Goal: Task Accomplishment & Management: Manage account settings

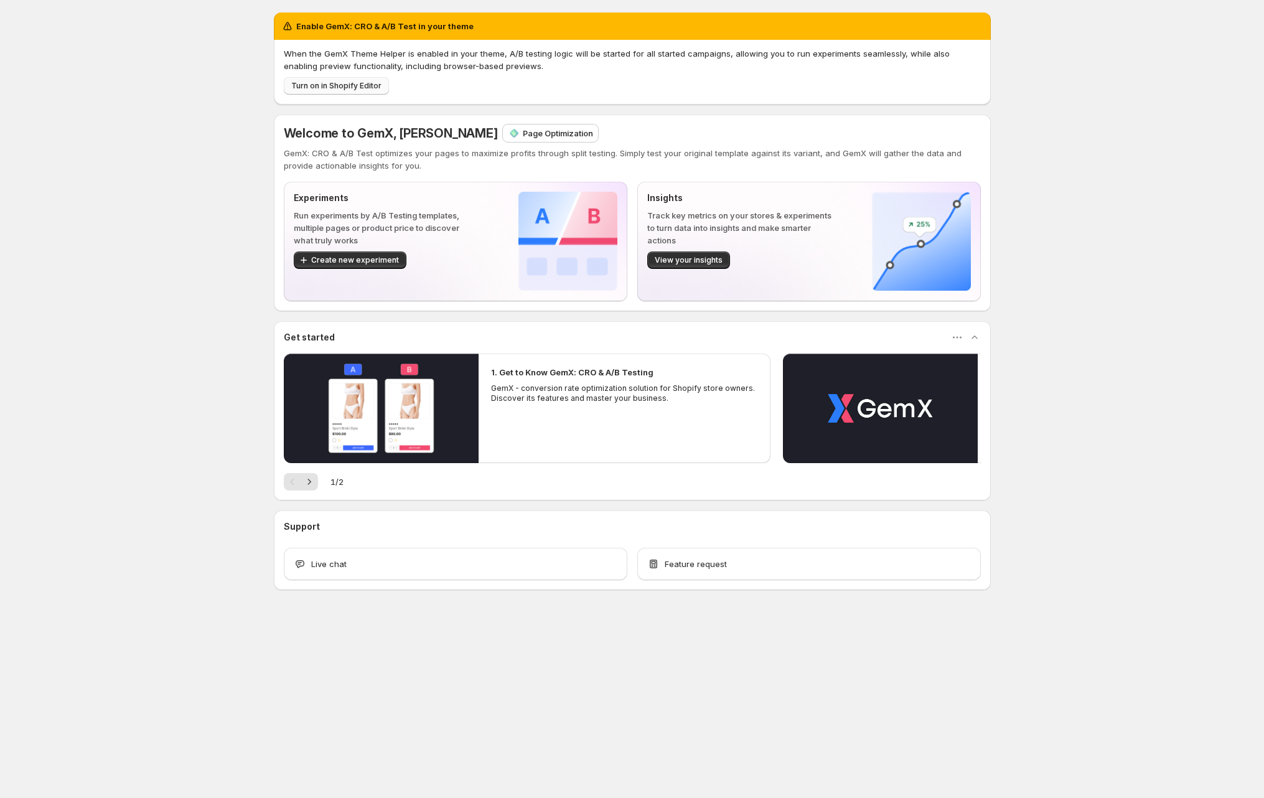
click at [362, 85] on span "Turn on in Shopify Editor" at bounding box center [336, 86] width 90 height 10
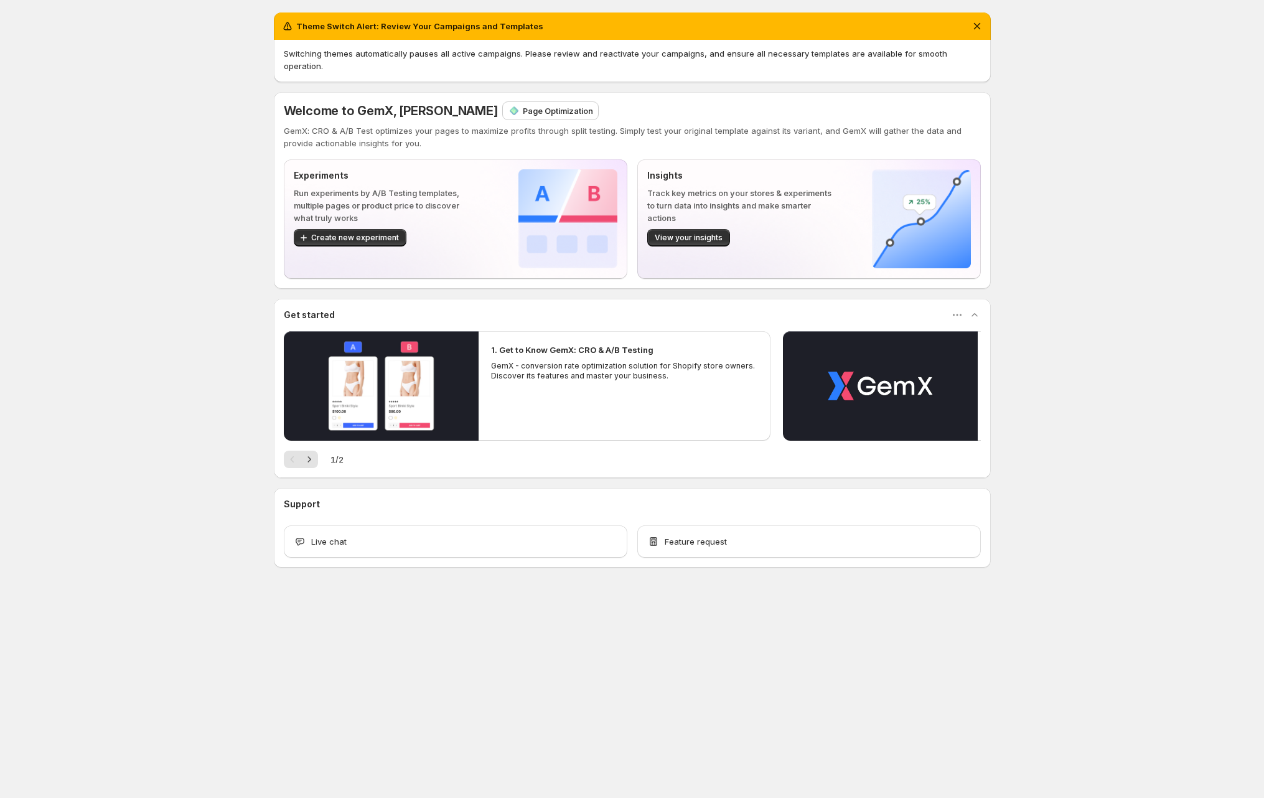
click at [166, 272] on div "Theme Switch Alert: Review Your Campaigns and Templates Switching themes automa…" at bounding box center [632, 317] width 1264 height 635
click at [981, 22] on icon "Dismiss notification" at bounding box center [977, 26] width 12 height 12
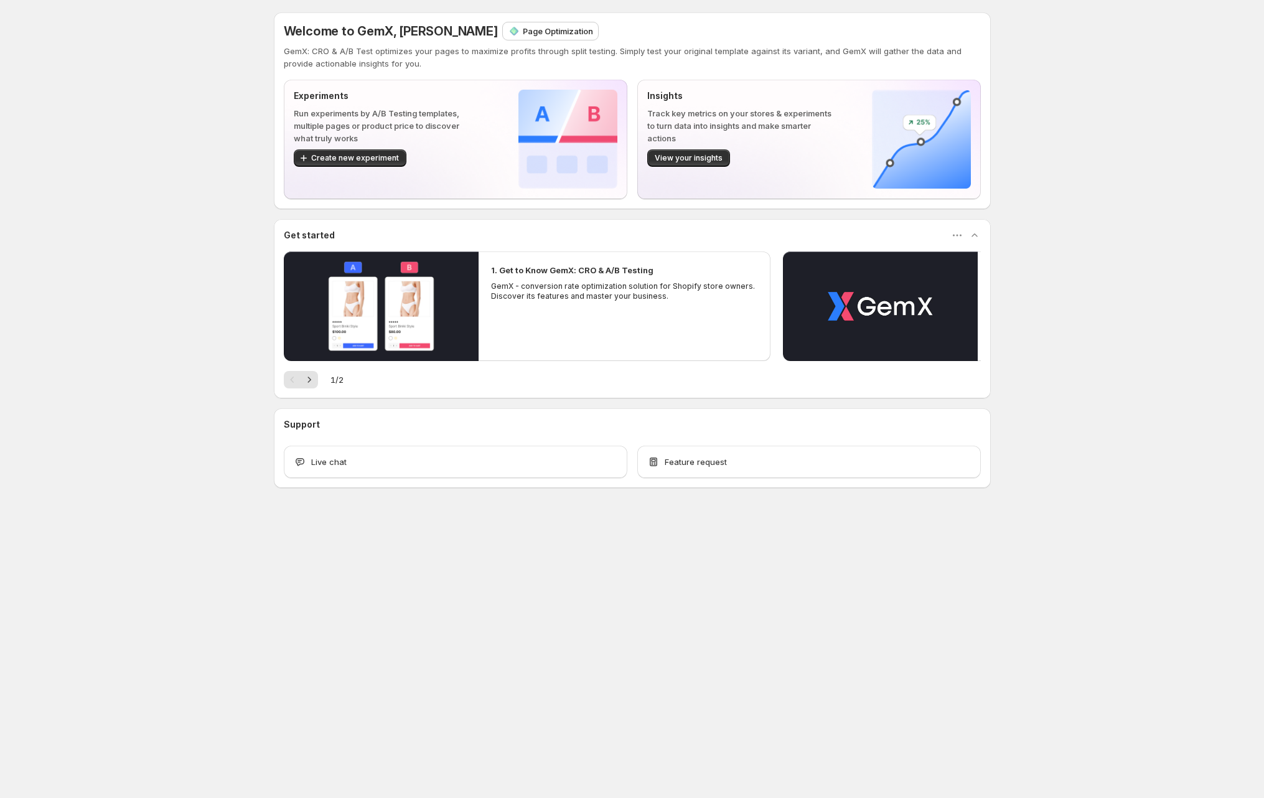
click at [1011, 57] on div "Welcome to GemX, Duc Trinh Page Optimization GemX: CRO & A/B Test optimizes you…" at bounding box center [632, 277] width 1264 height 555
click at [375, 161] on span "Create new experiment" at bounding box center [355, 158] width 88 height 10
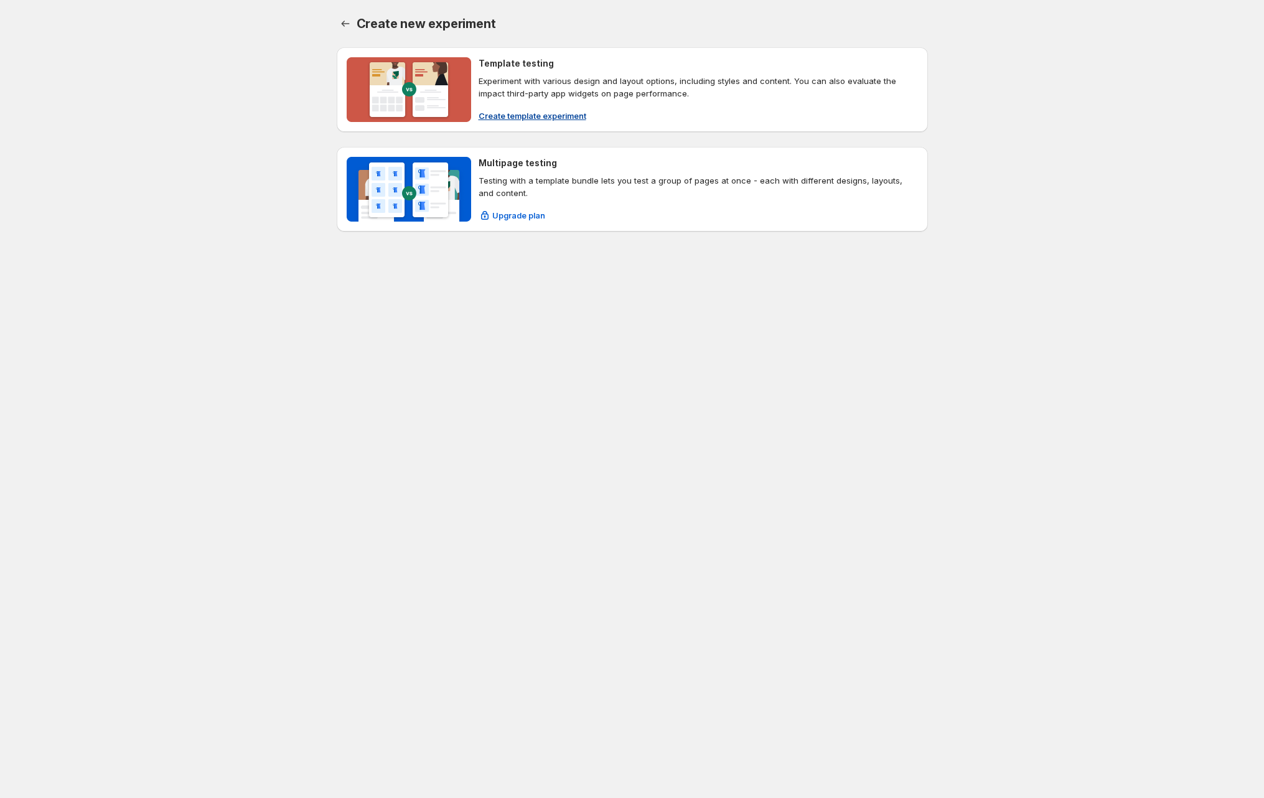
click at [527, 110] on span "Create template experiment" at bounding box center [533, 116] width 108 height 12
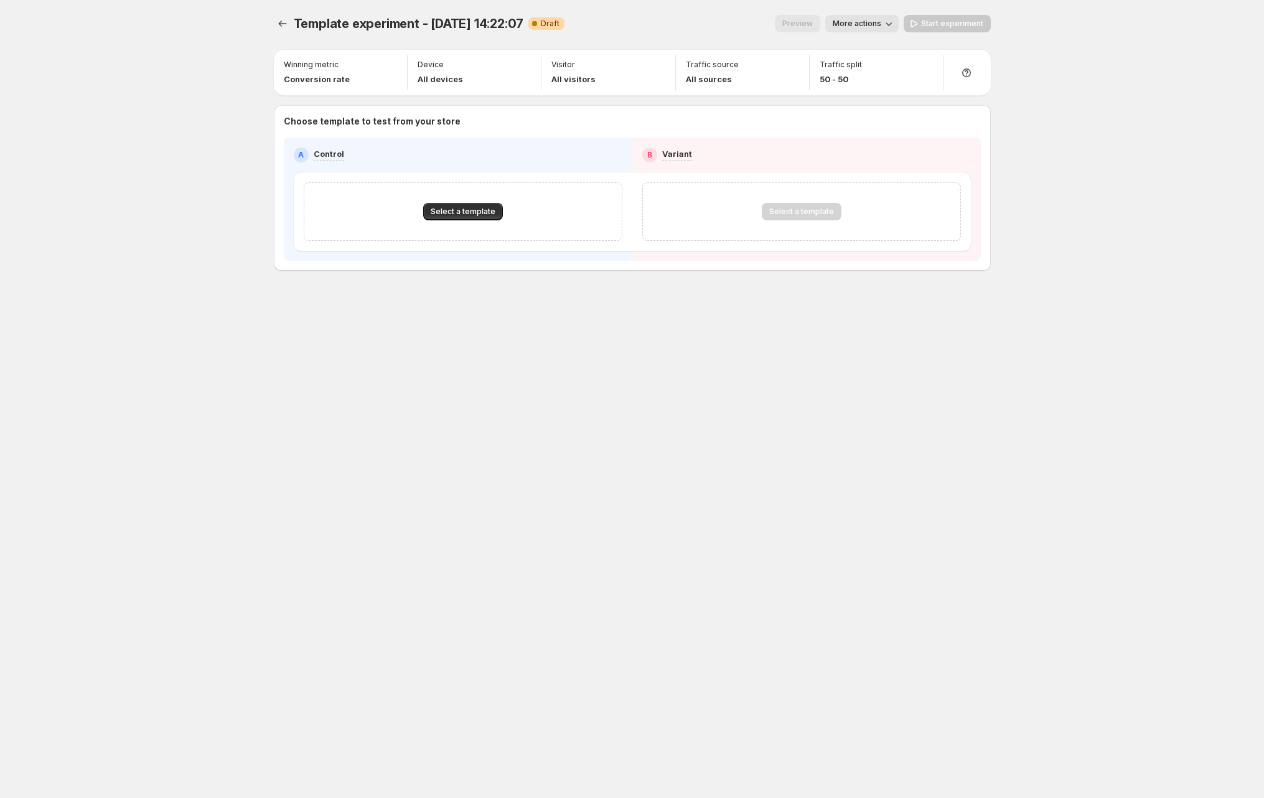
click at [479, 201] on div "Select a template" at bounding box center [463, 211] width 319 height 59
click at [477, 205] on button "Select a template" at bounding box center [463, 211] width 80 height 17
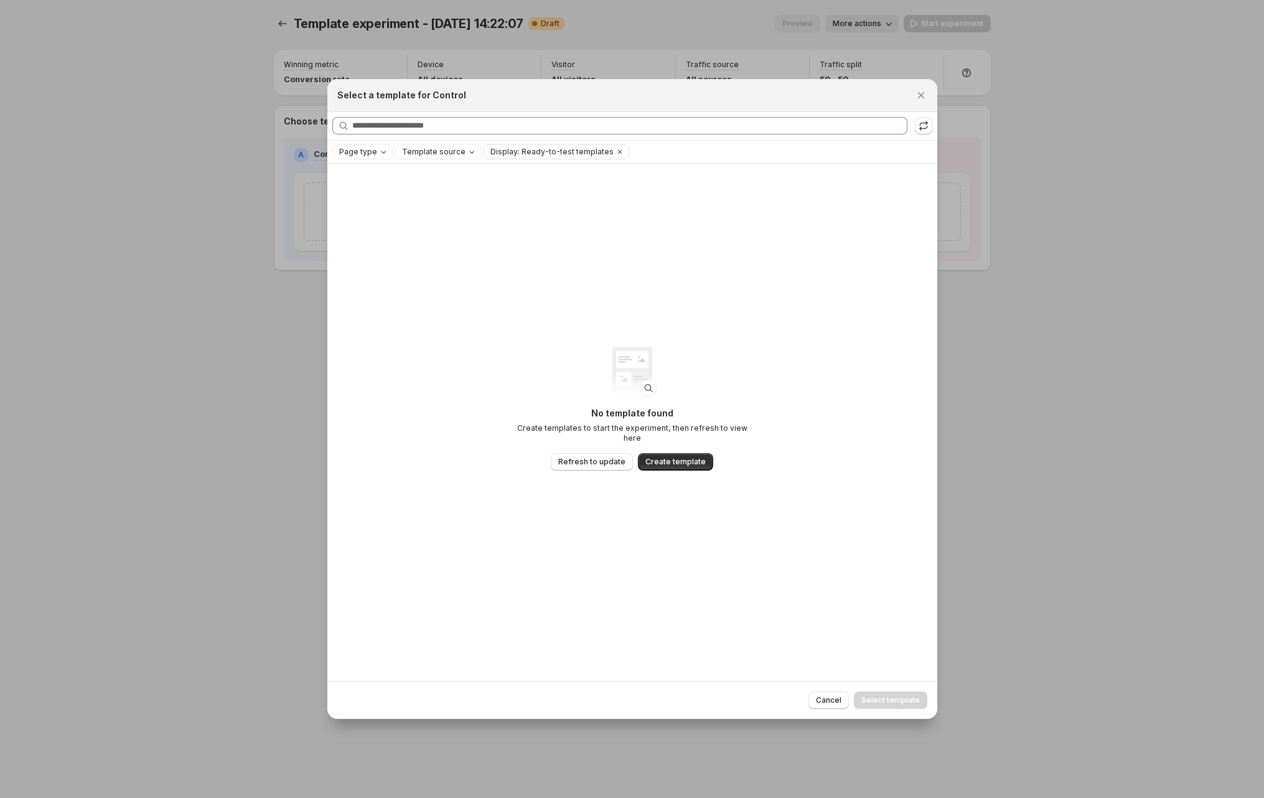
click at [299, 171] on div at bounding box center [632, 399] width 1264 height 798
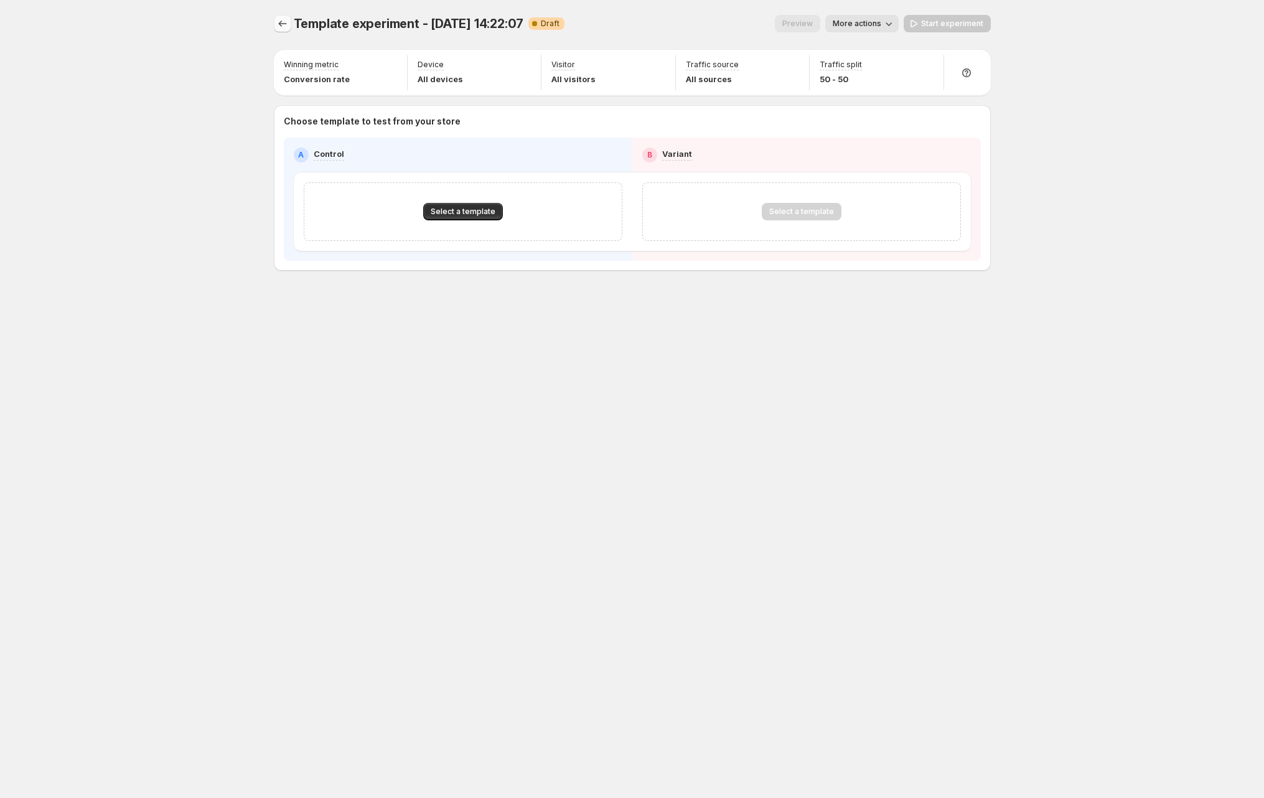
click at [281, 18] on icon "Experiments" at bounding box center [282, 23] width 12 height 12
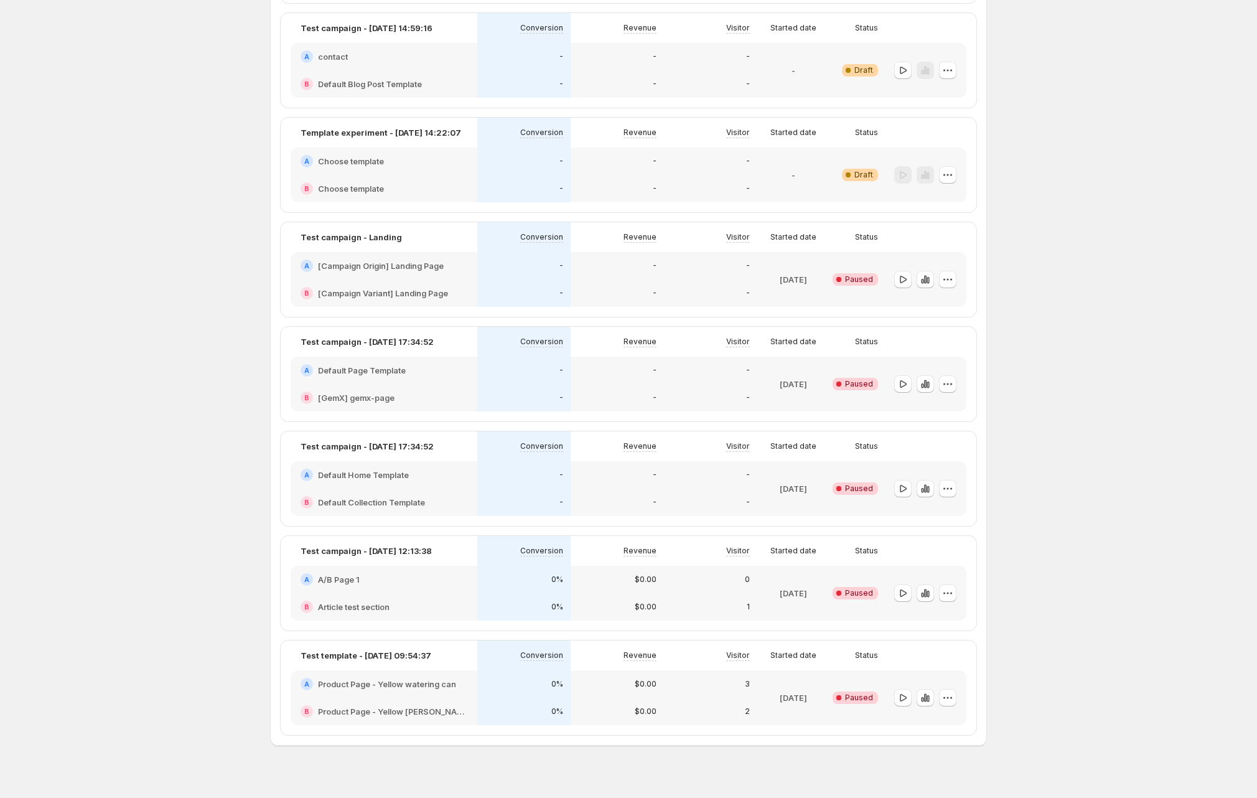
scroll to position [580, 0]
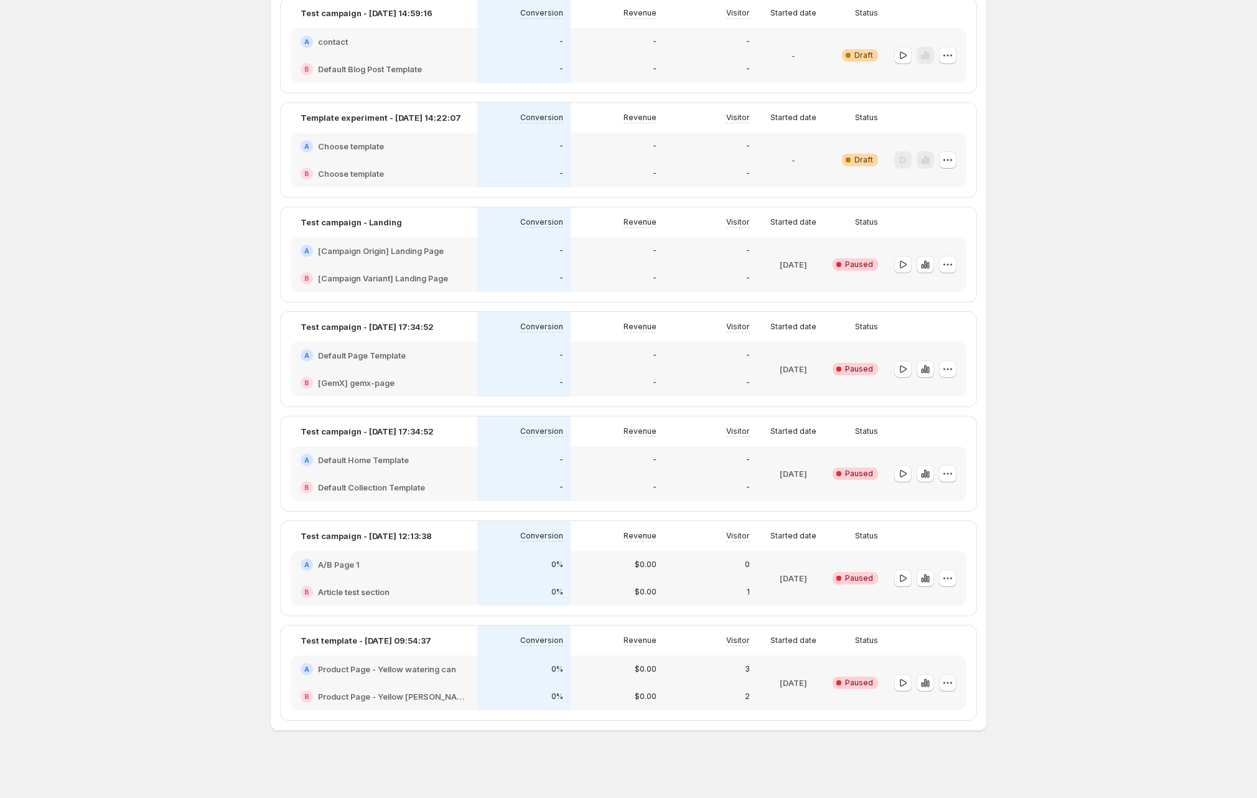
click at [954, 683] on icon "button" at bounding box center [948, 682] width 12 height 12
click at [942, 765] on button "Delete" at bounding box center [951, 772] width 84 height 20
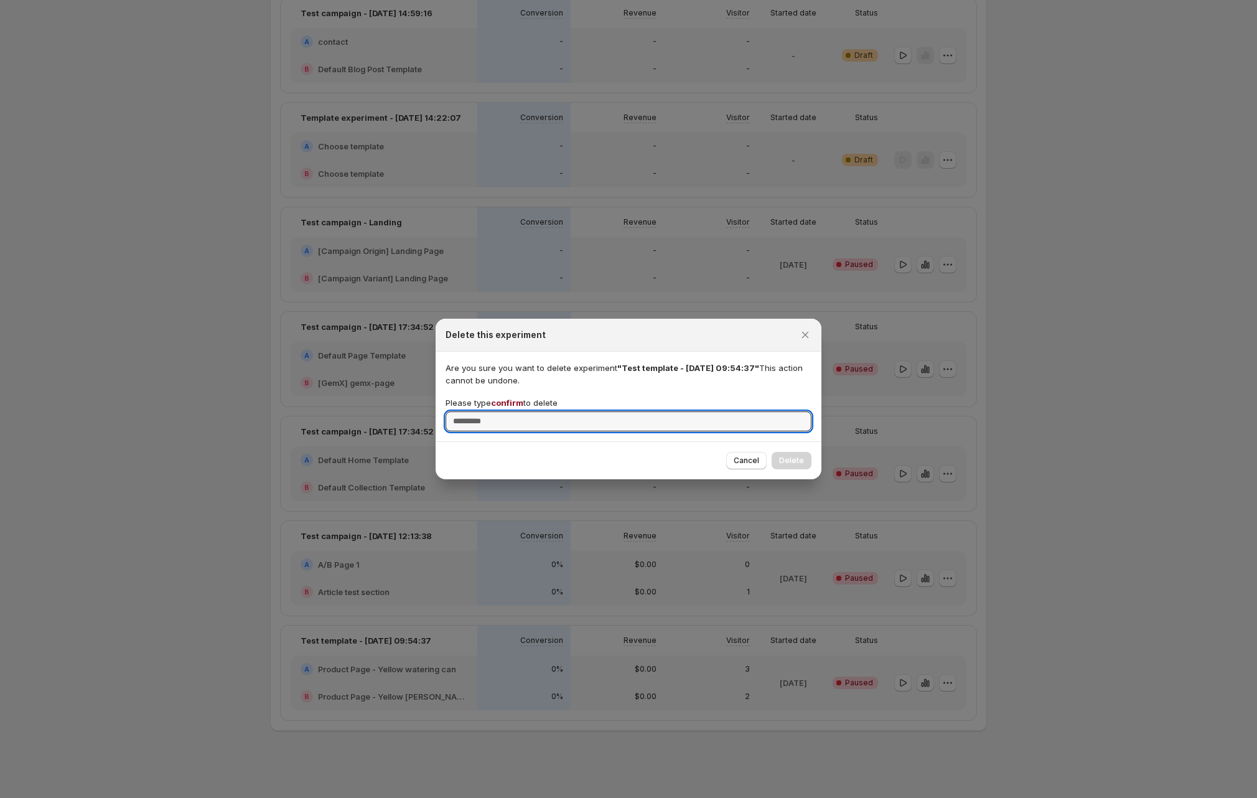
click at [509, 403] on span "confirm" at bounding box center [507, 403] width 32 height 10
click at [509, 411] on input "Please type confirm to delete" at bounding box center [629, 421] width 366 height 20
click at [509, 403] on span "confirm" at bounding box center [507, 403] width 32 height 10
click at [509, 411] on input "Please type confirm to delete" at bounding box center [629, 421] width 366 height 20
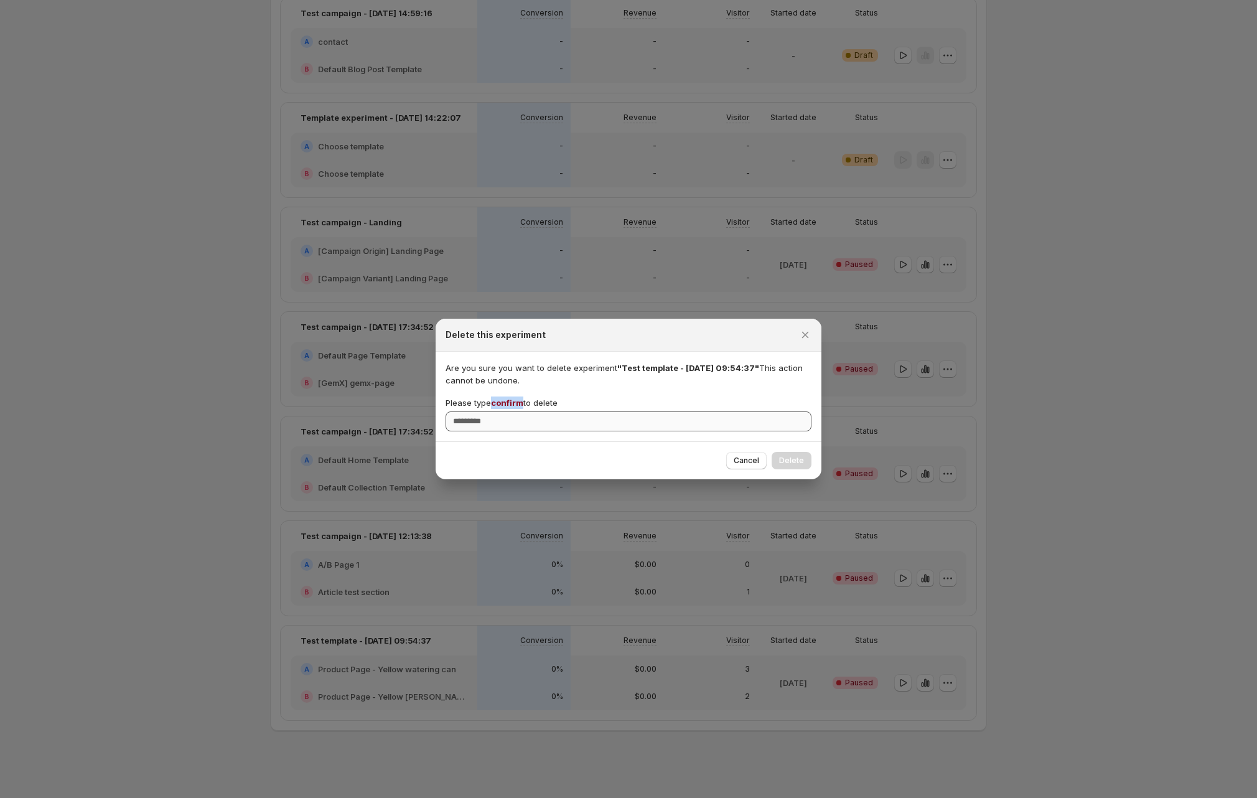
copy span "confirm"
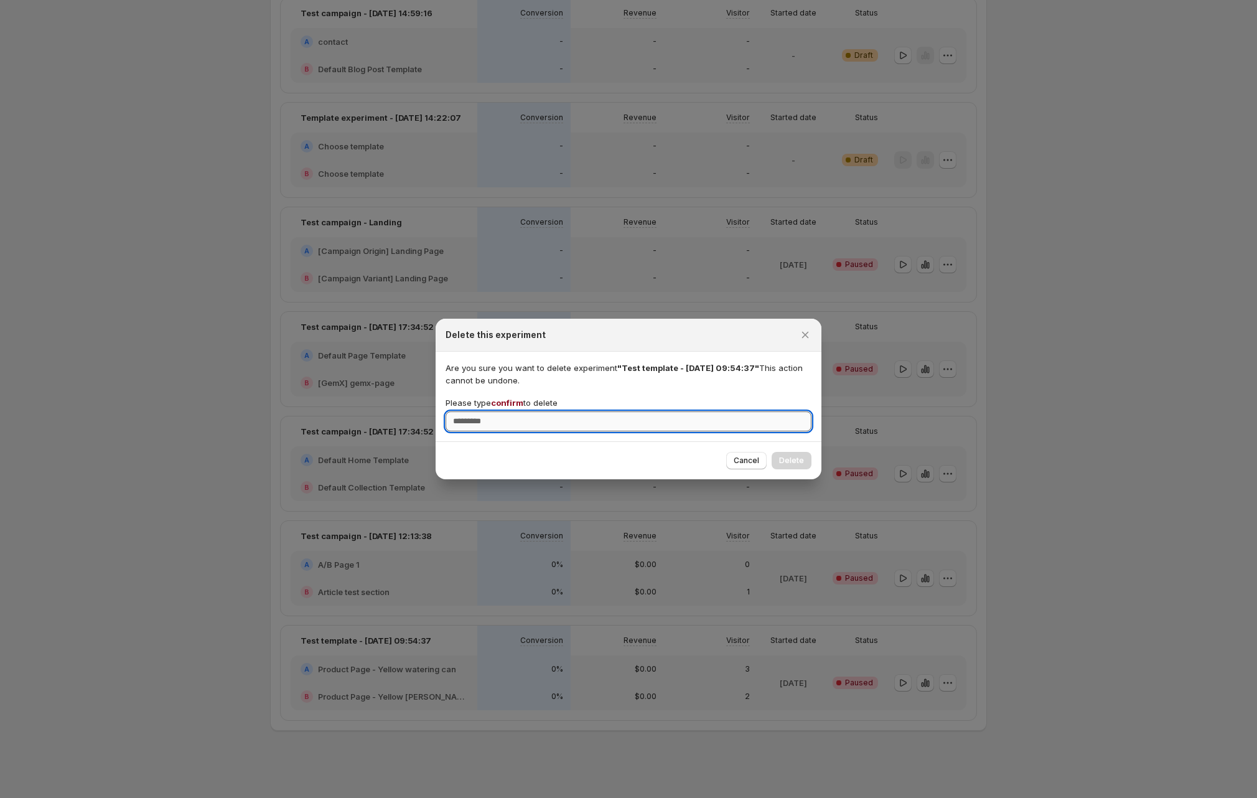
click at [522, 418] on input "Please type confirm to delete" at bounding box center [629, 421] width 366 height 20
paste input "*******"
type input "*******"
click at [794, 462] on span "Delete" at bounding box center [791, 461] width 25 height 10
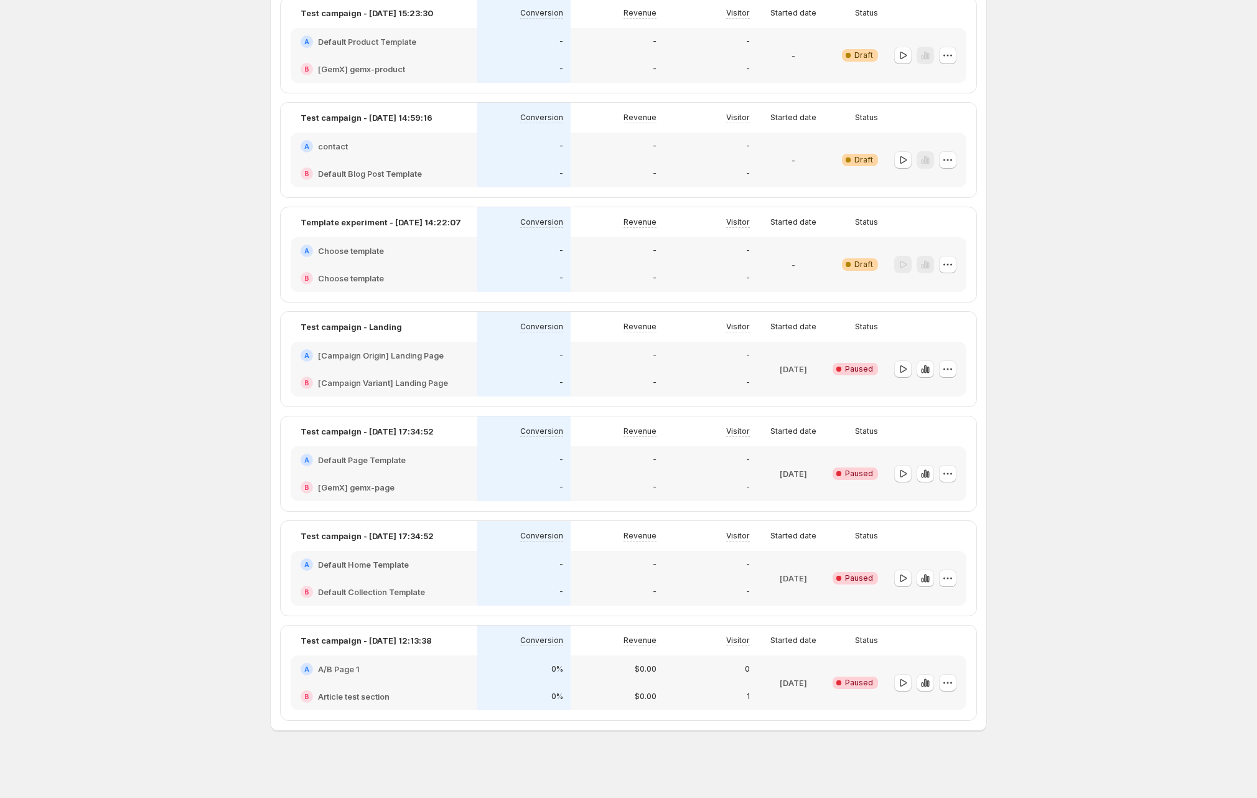
scroll to position [475, 0]
click at [954, 581] on icon "button" at bounding box center [948, 578] width 12 height 12
click at [933, 663] on span "Delete" at bounding box center [941, 668] width 25 height 10
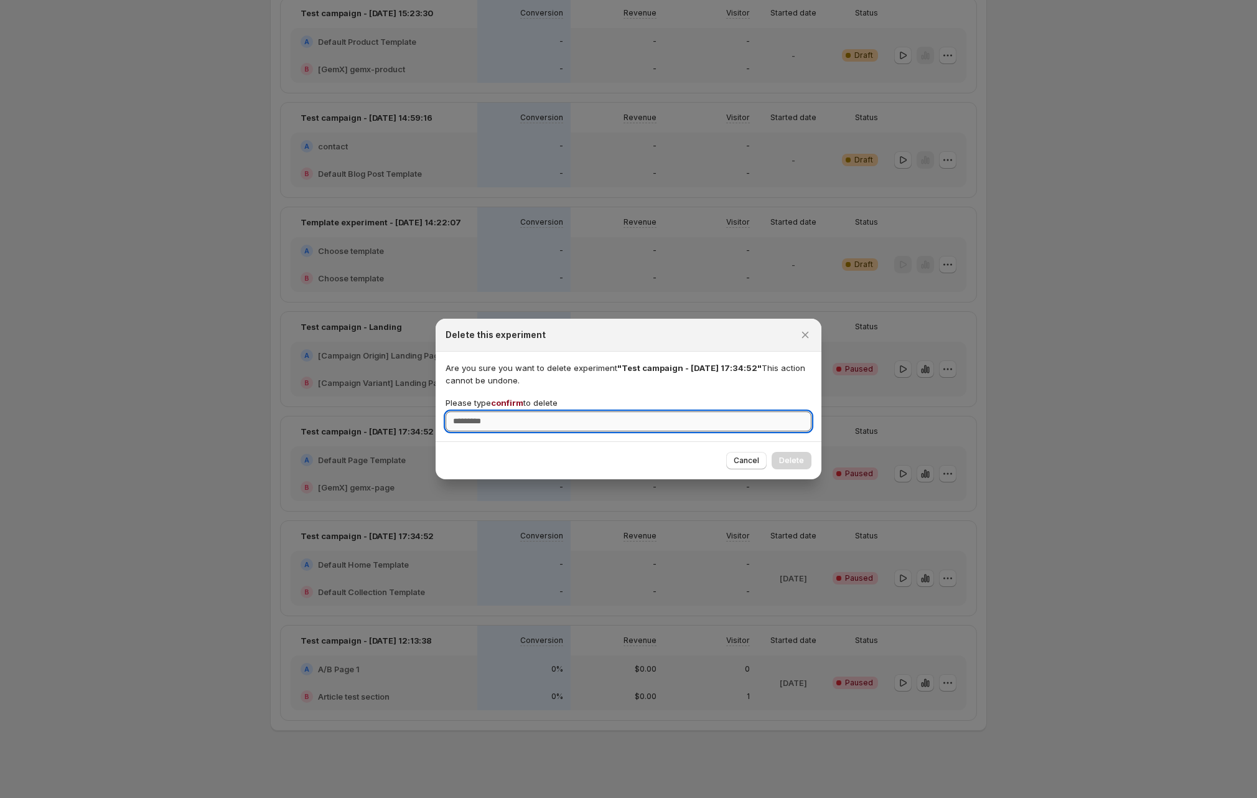
click at [629, 418] on input "Please type confirm to delete" at bounding box center [629, 421] width 366 height 20
type input "*******"
click at [805, 462] on button "Delete" at bounding box center [792, 460] width 40 height 17
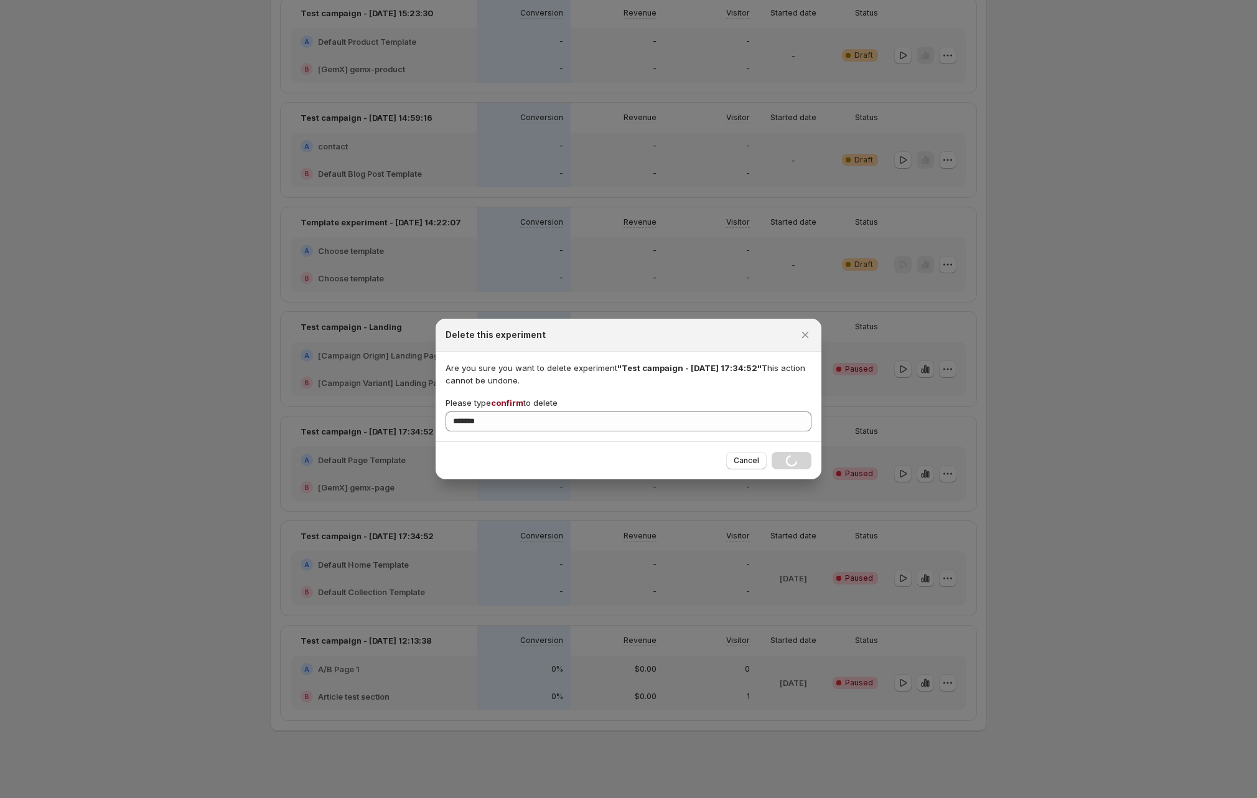
scroll to position [371, 0]
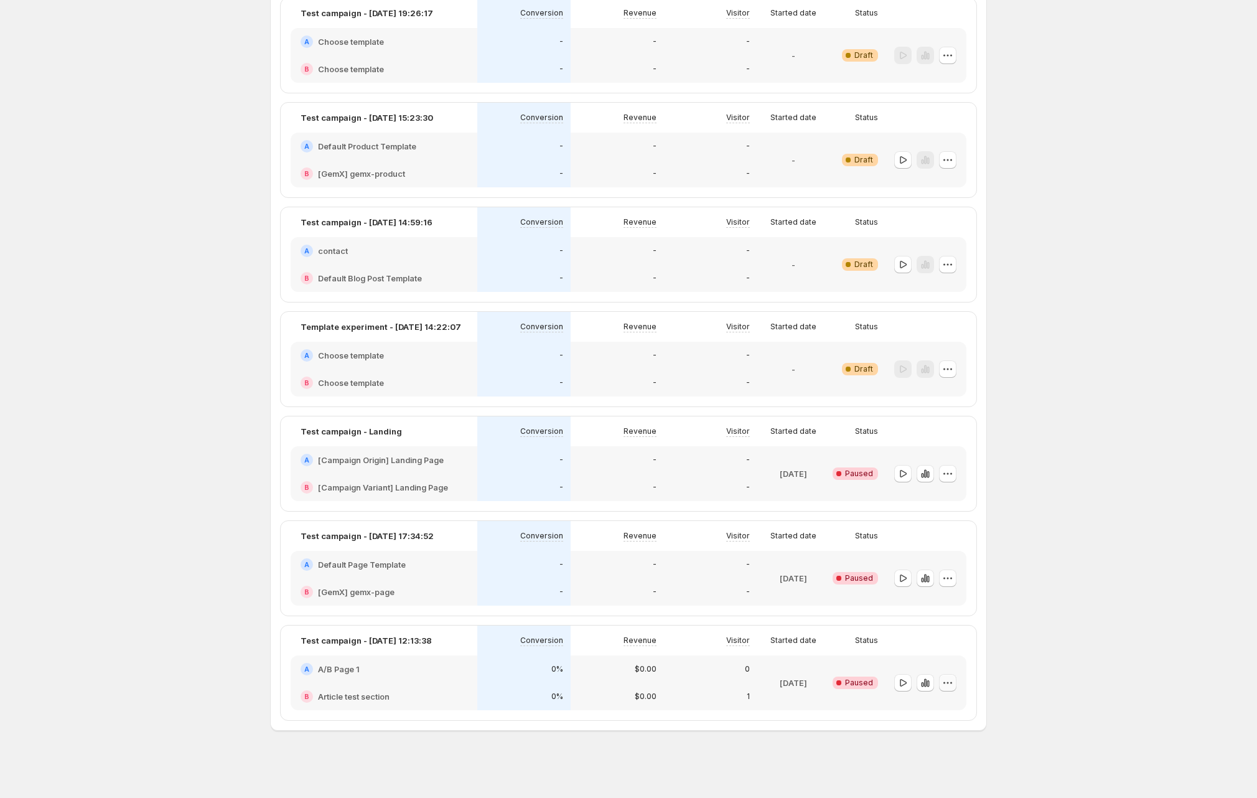
click at [948, 677] on icon "button" at bounding box center [948, 682] width 12 height 12
click at [947, 768] on span "Delete" at bounding box center [941, 772] width 25 height 10
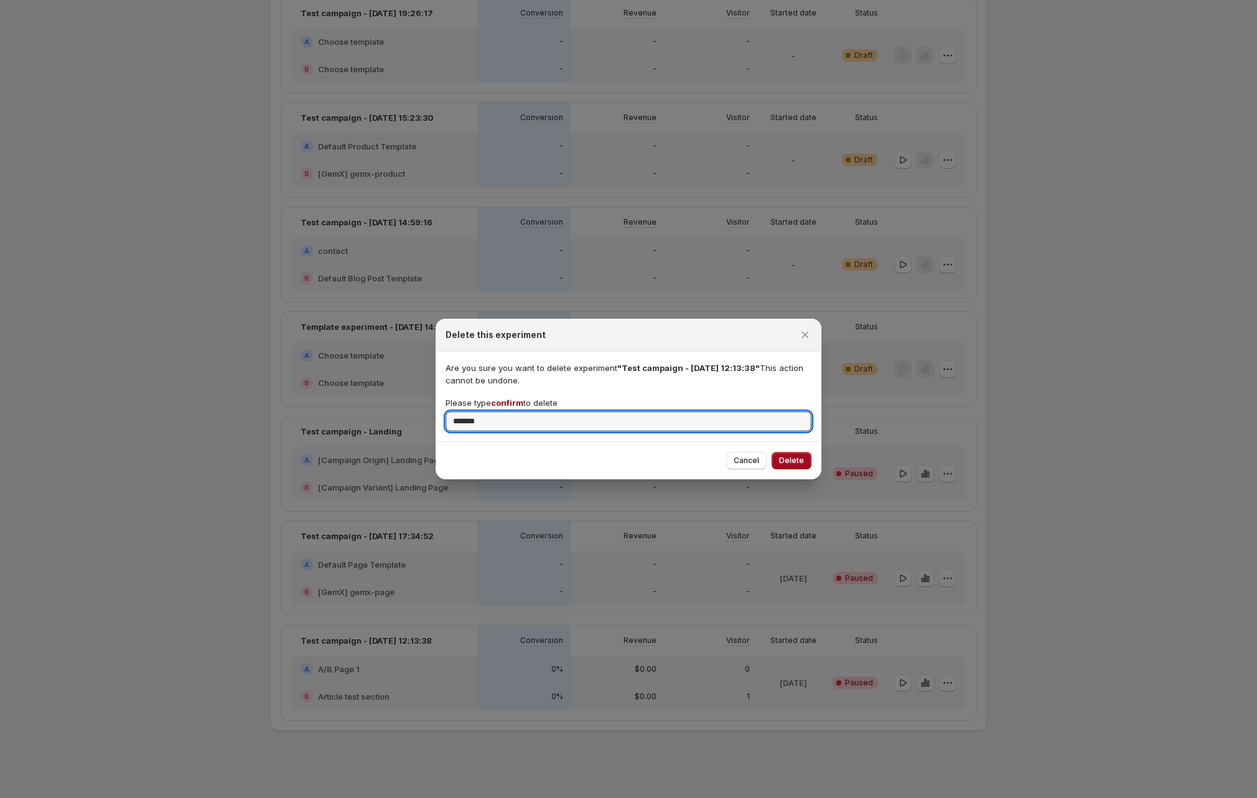
type input "*******"
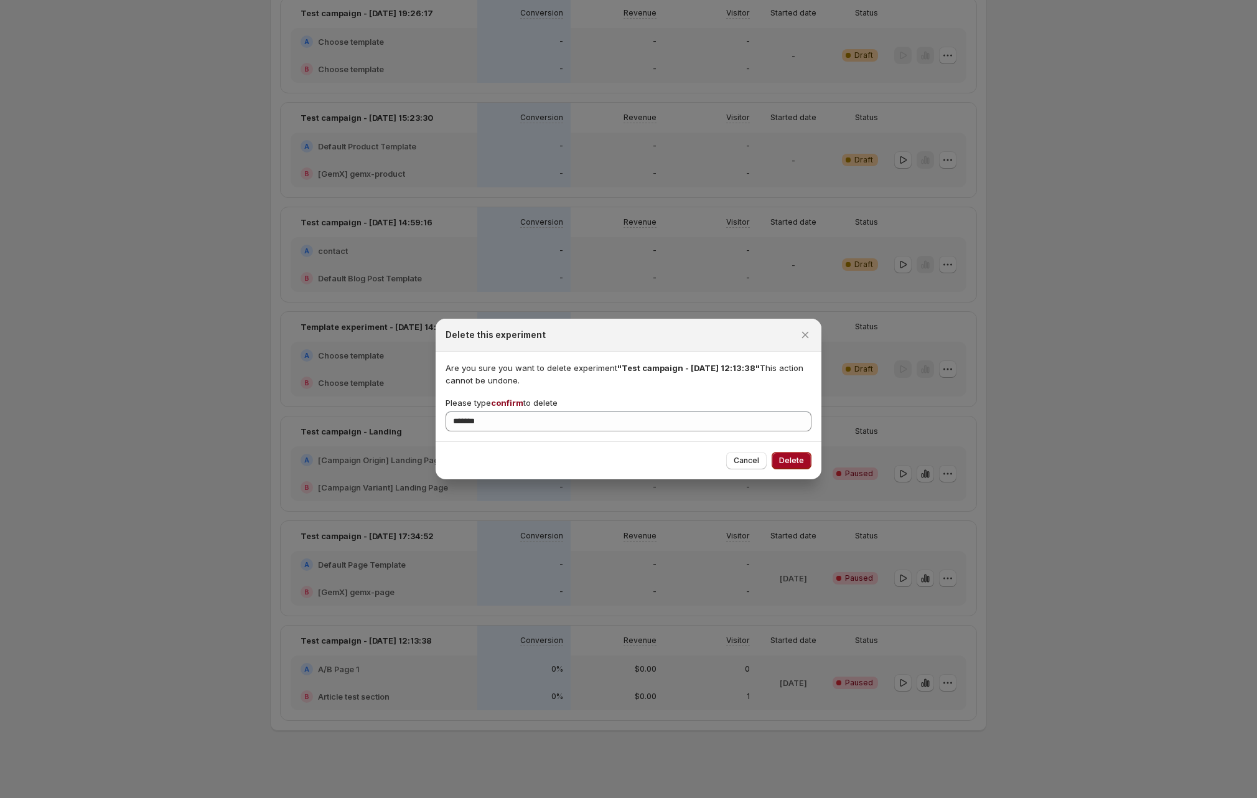
click at [786, 459] on span "Delete" at bounding box center [791, 461] width 25 height 10
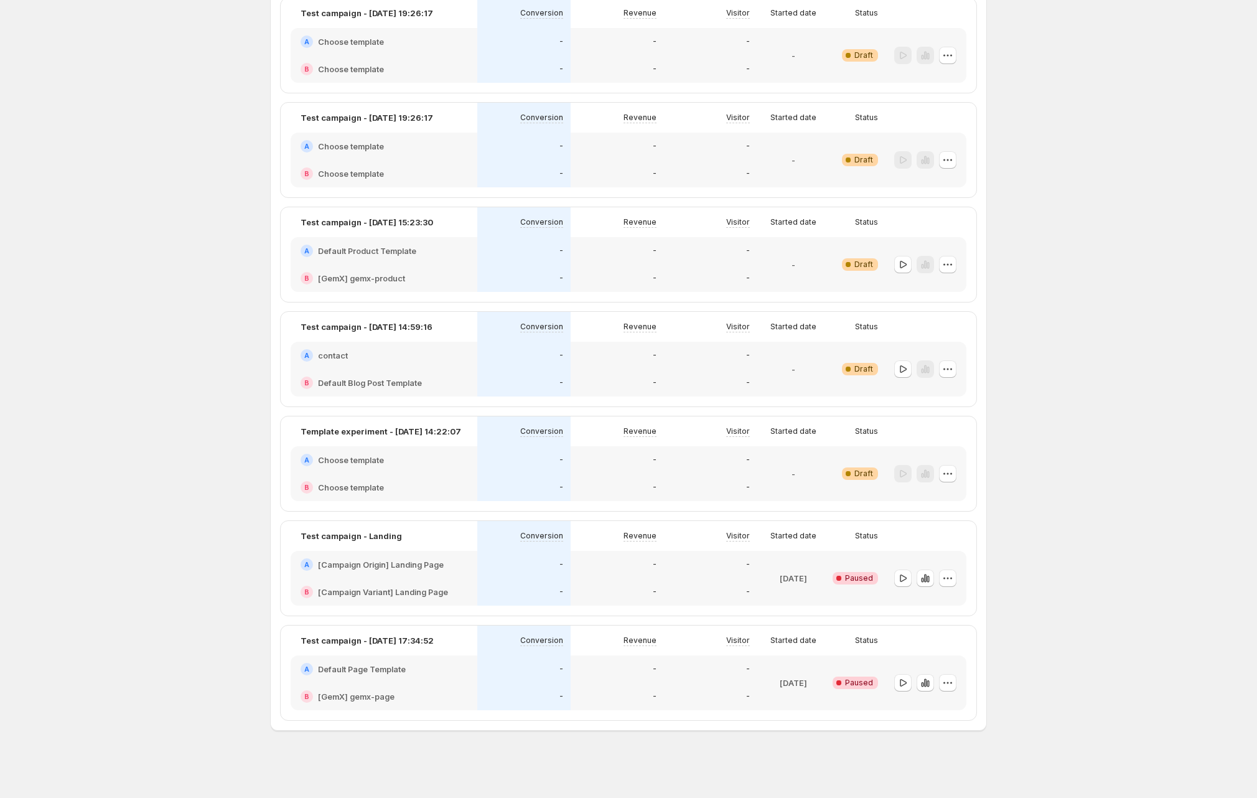
scroll to position [266, 0]
click at [945, 575] on icon "button" at bounding box center [948, 578] width 12 height 12
click at [943, 667] on span "Delete" at bounding box center [941, 668] width 25 height 10
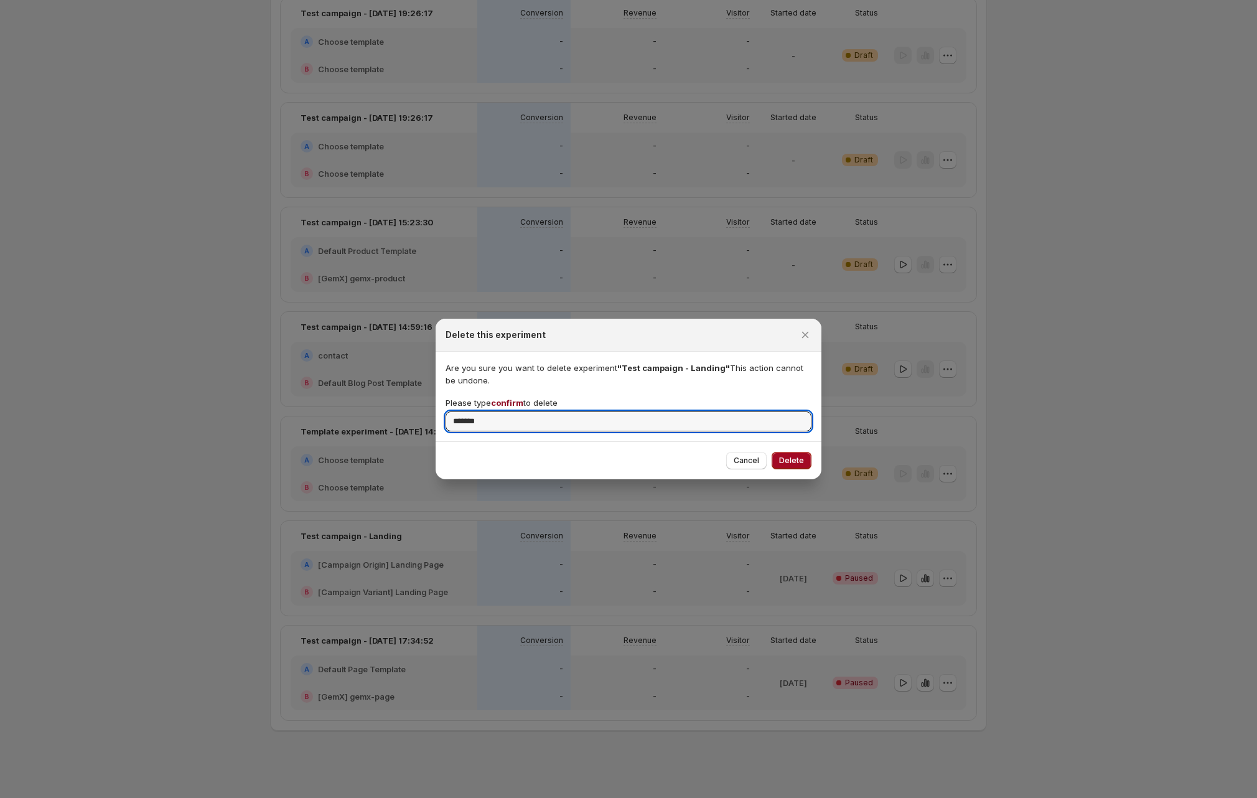
type input "*******"
click at [790, 459] on span "Delete" at bounding box center [791, 461] width 25 height 10
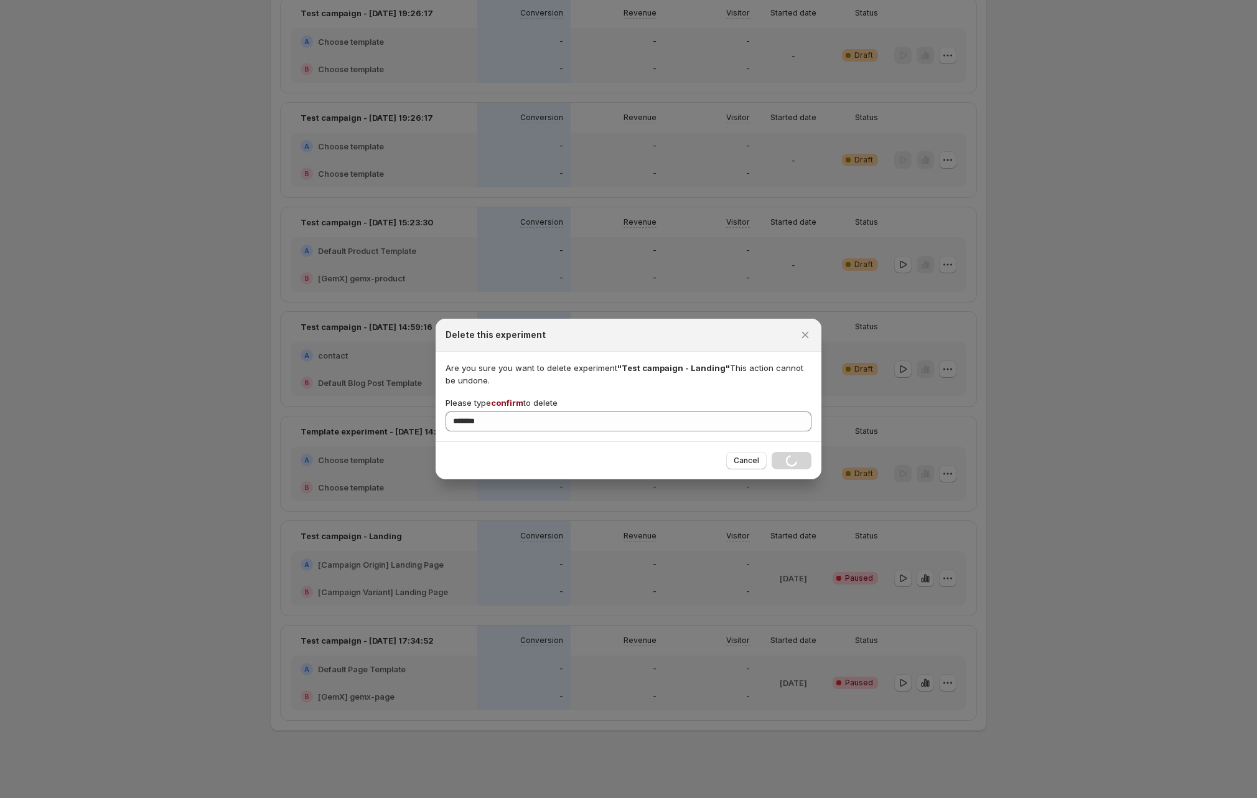
scroll to position [162, 0]
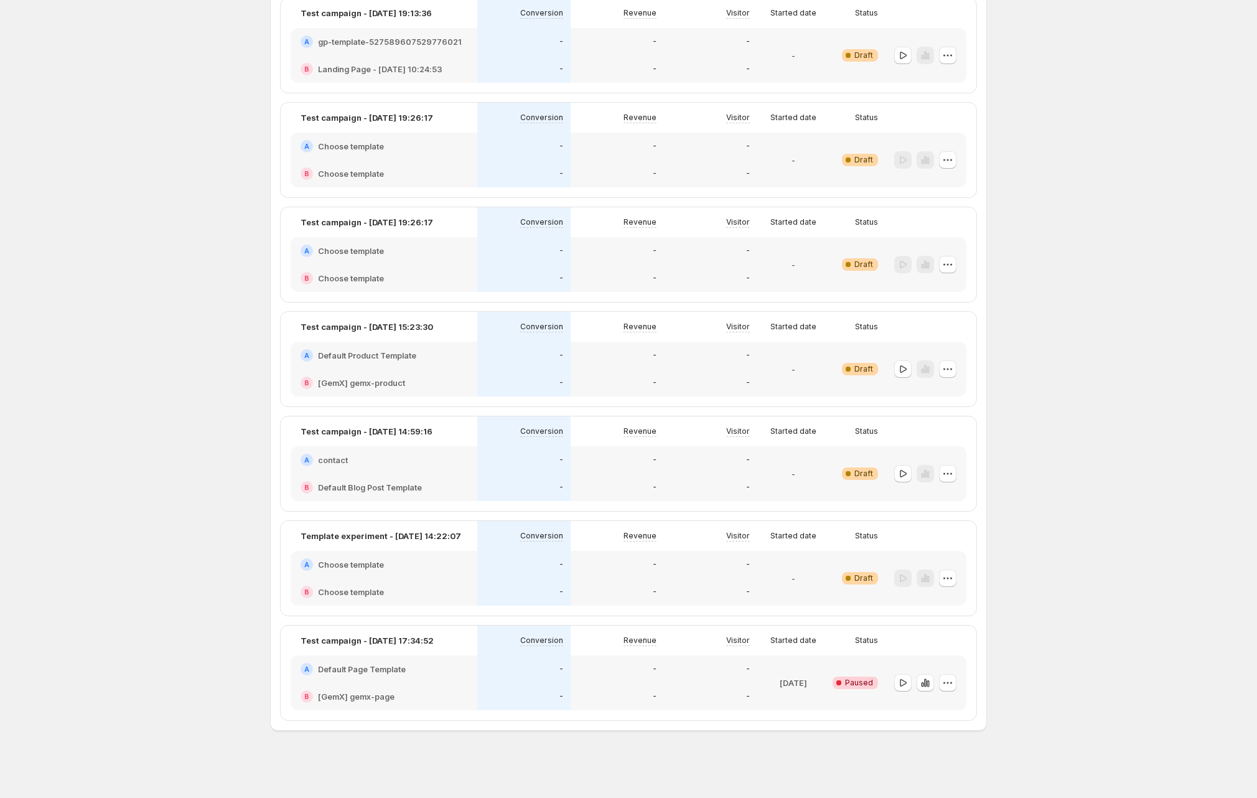
drag, startPoint x: 953, startPoint y: 678, endPoint x: 912, endPoint y: 662, distance: 44.7
click at [953, 678] on icon "button" at bounding box center [948, 682] width 12 height 12
click at [939, 762] on div "Delete" at bounding box center [951, 772] width 84 height 20
click at [944, 779] on button "Delete" at bounding box center [951, 772] width 84 height 20
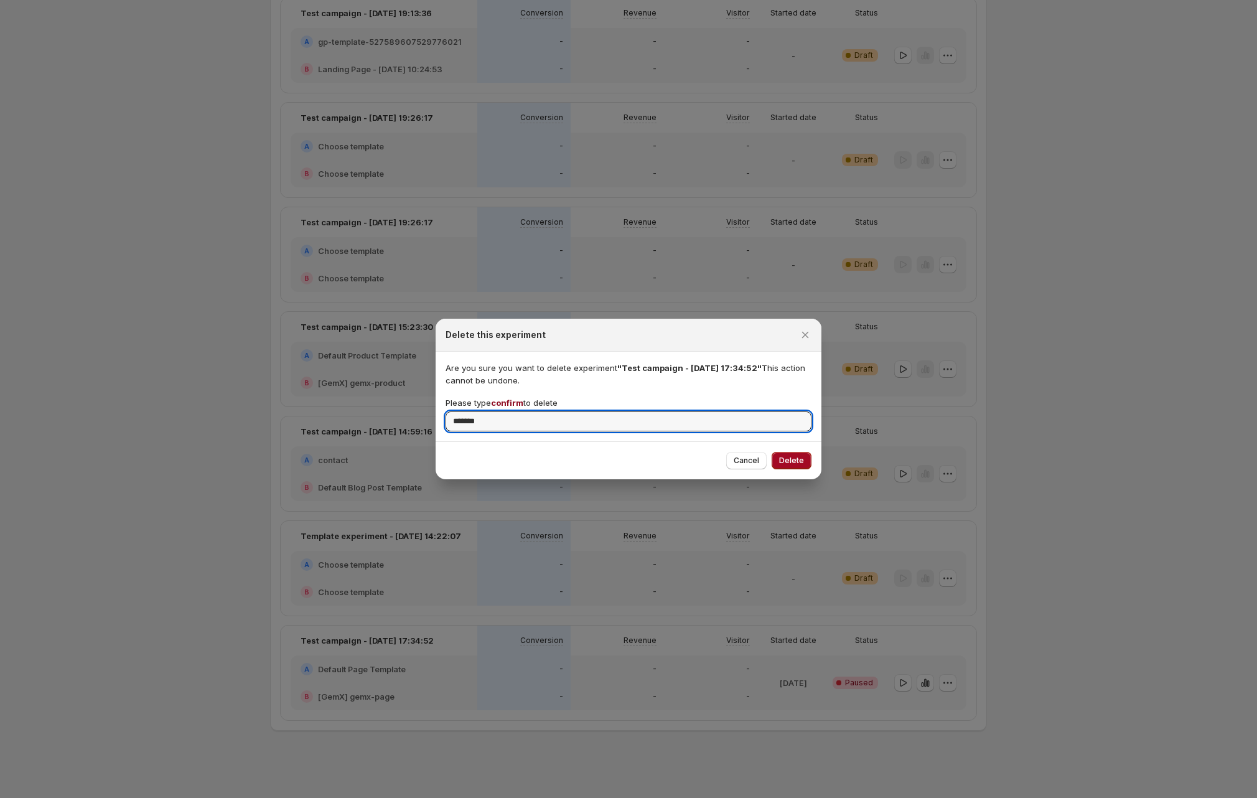
type input "*******"
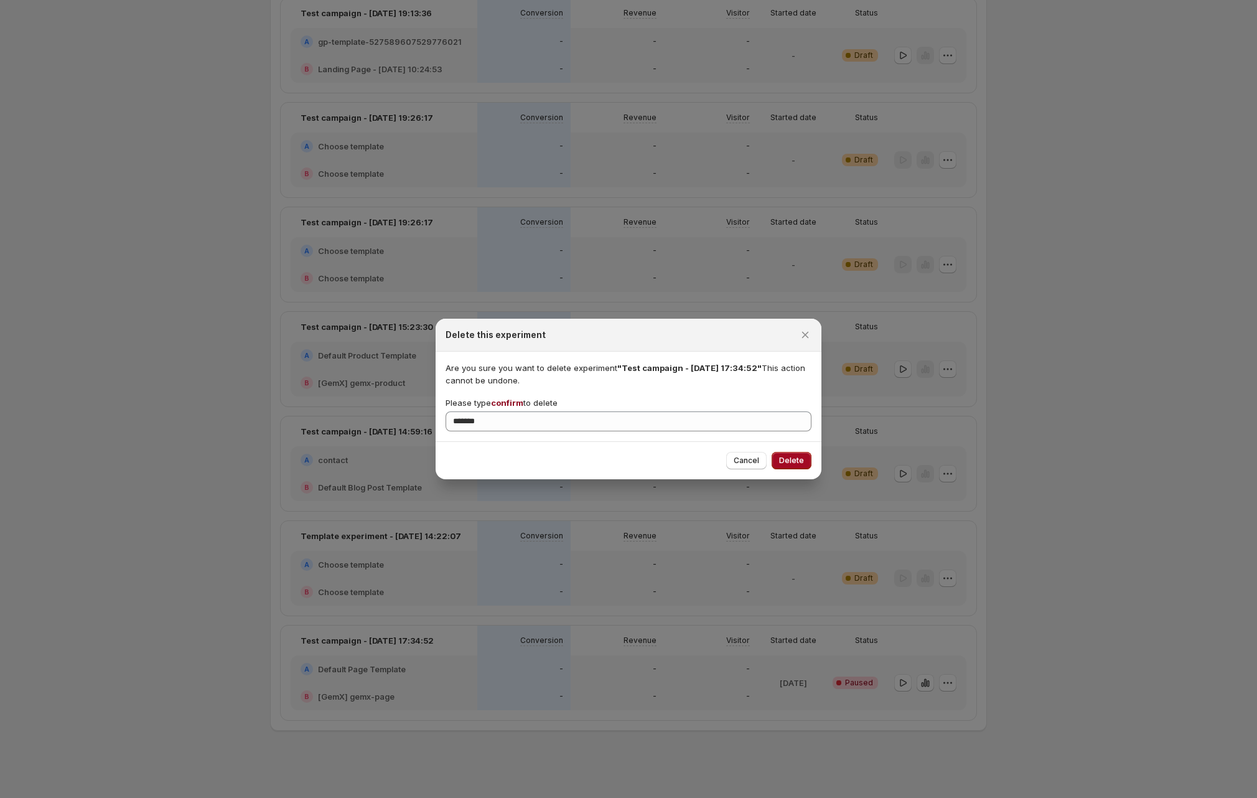
click at [799, 460] on span "Delete" at bounding box center [791, 461] width 25 height 10
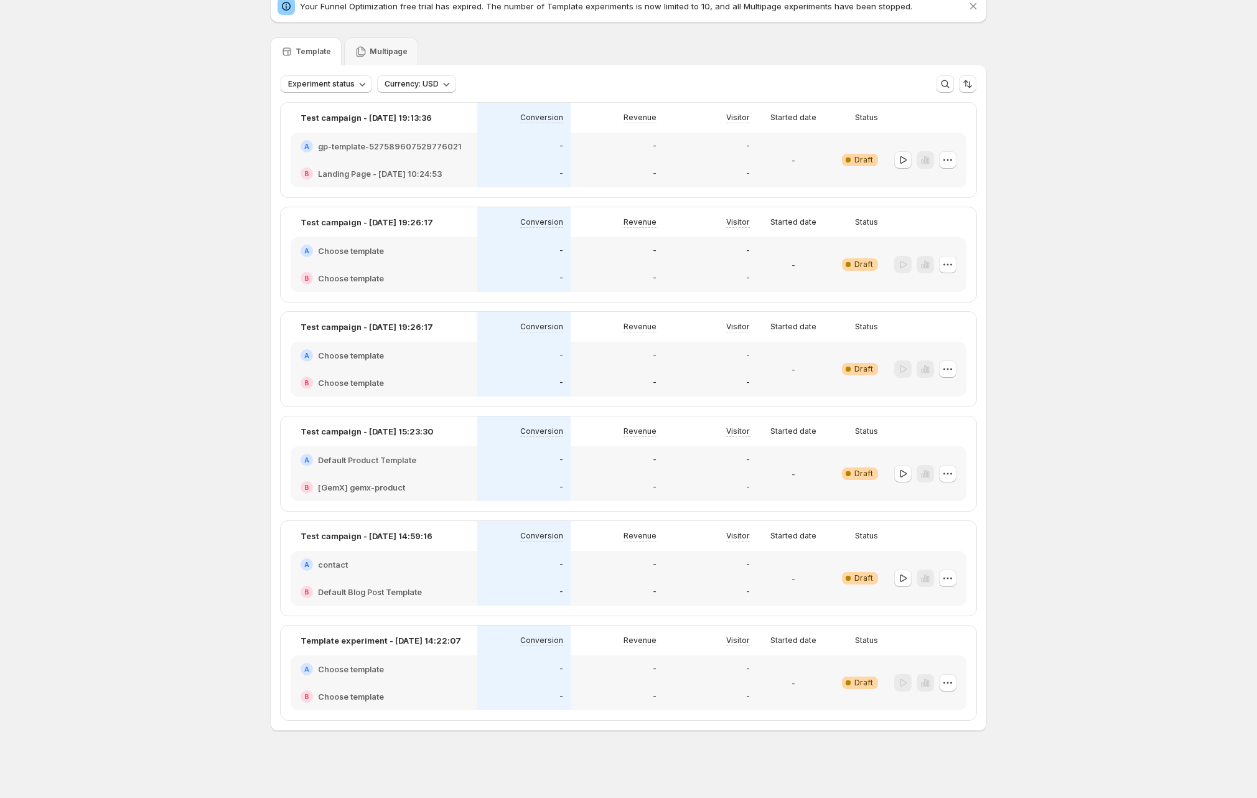
scroll to position [57, 0]
click at [953, 573] on icon "button" at bounding box center [948, 578] width 12 height 12
click at [942, 669] on span "Delete" at bounding box center [941, 668] width 25 height 10
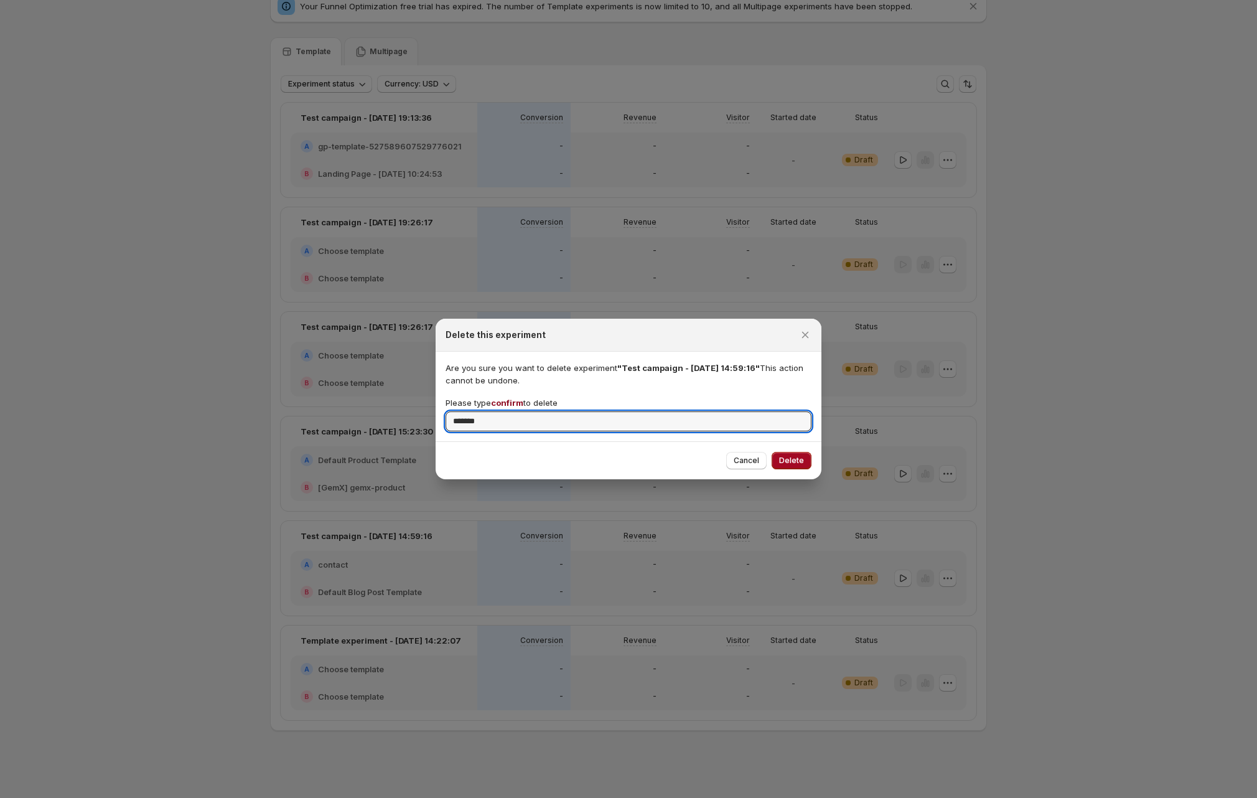
type input "*******"
click at [785, 457] on span "Delete" at bounding box center [791, 461] width 25 height 10
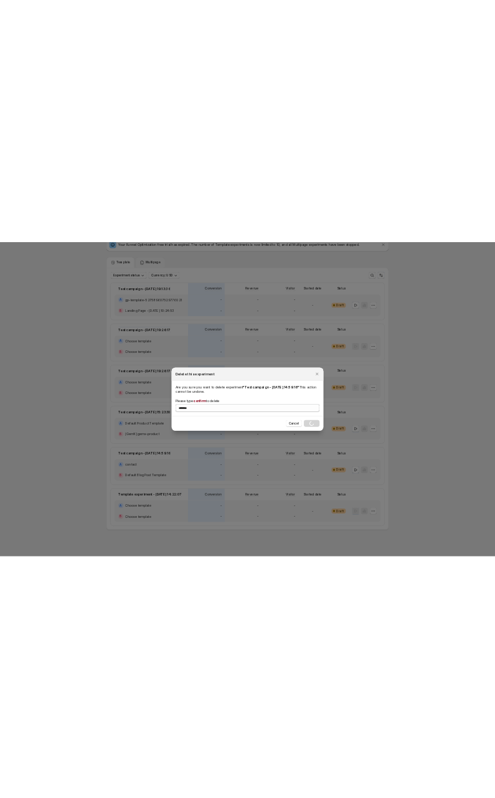
scroll to position [0, 0]
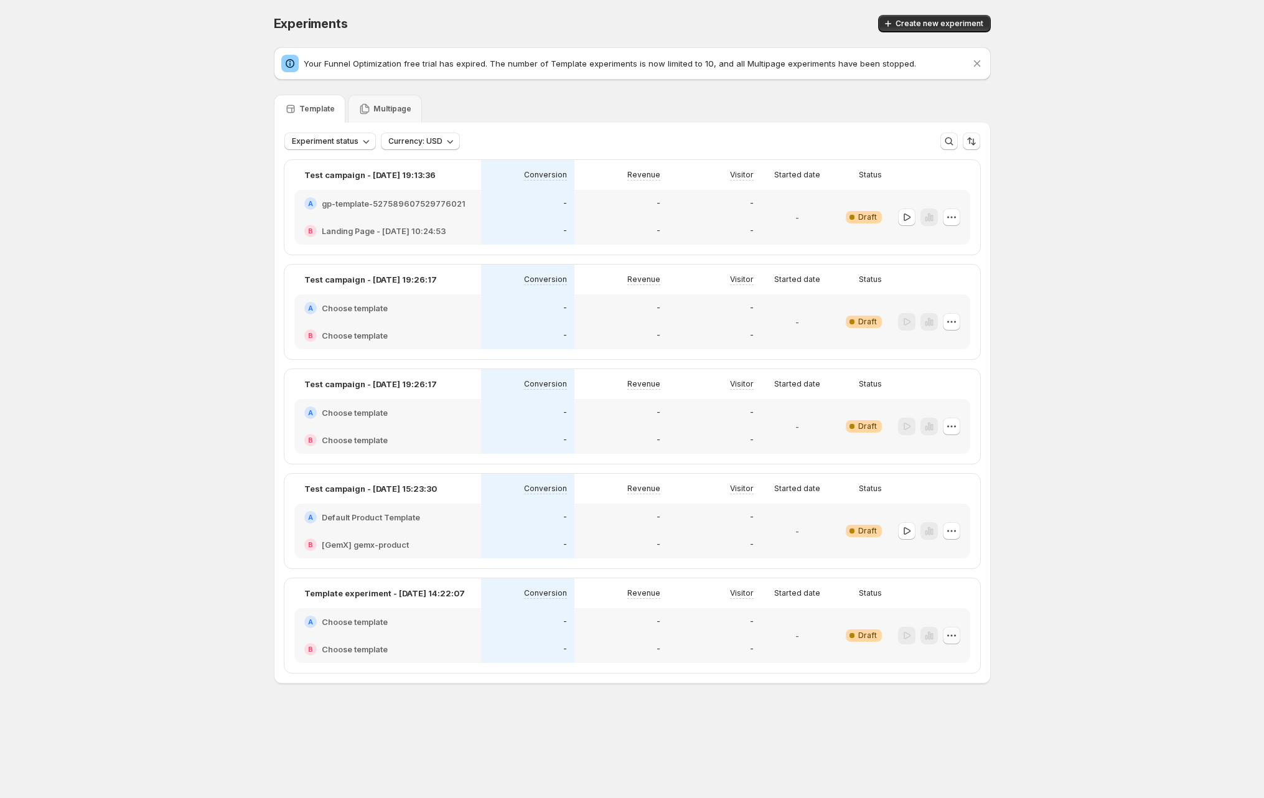
click at [955, 634] on icon "button" at bounding box center [951, 635] width 12 height 12
click at [925, 723] on icon "button" at bounding box center [919, 725] width 12 height 12
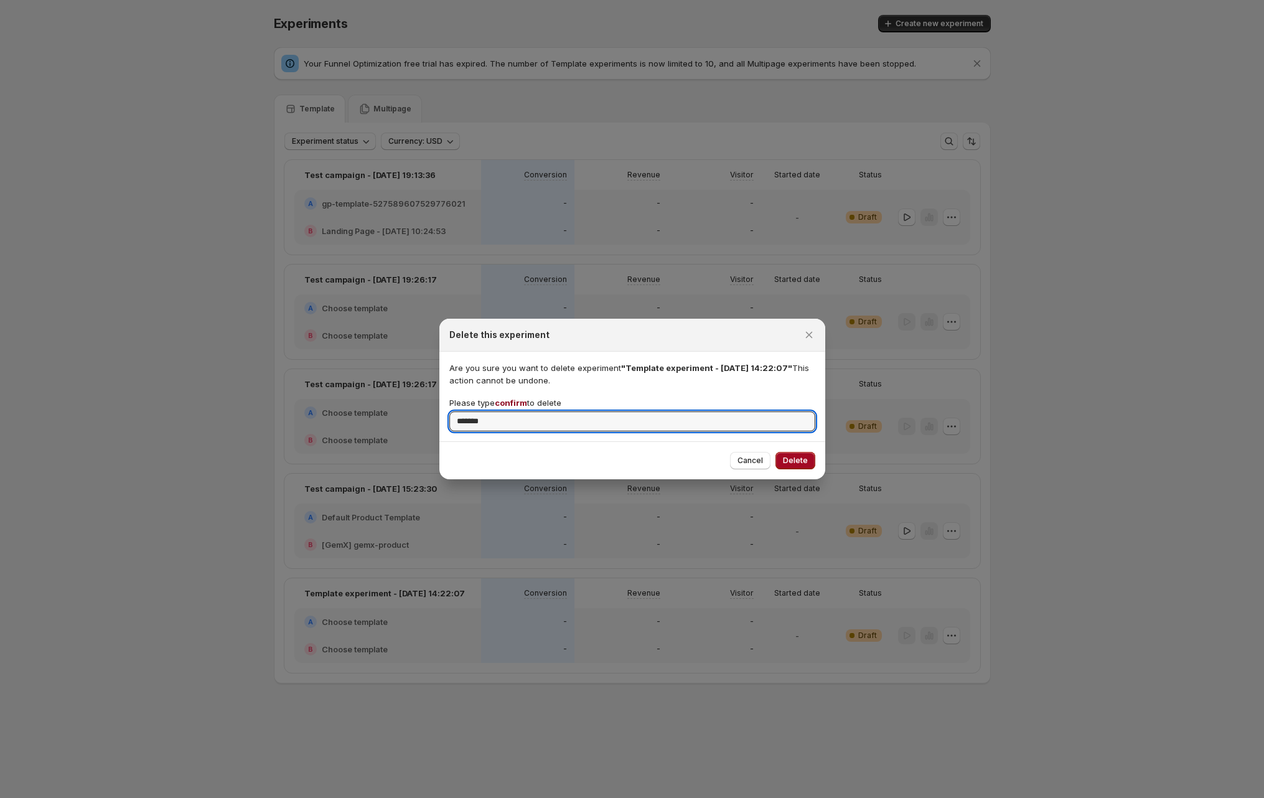
type input "*******"
click at [787, 459] on span "Delete" at bounding box center [795, 461] width 25 height 10
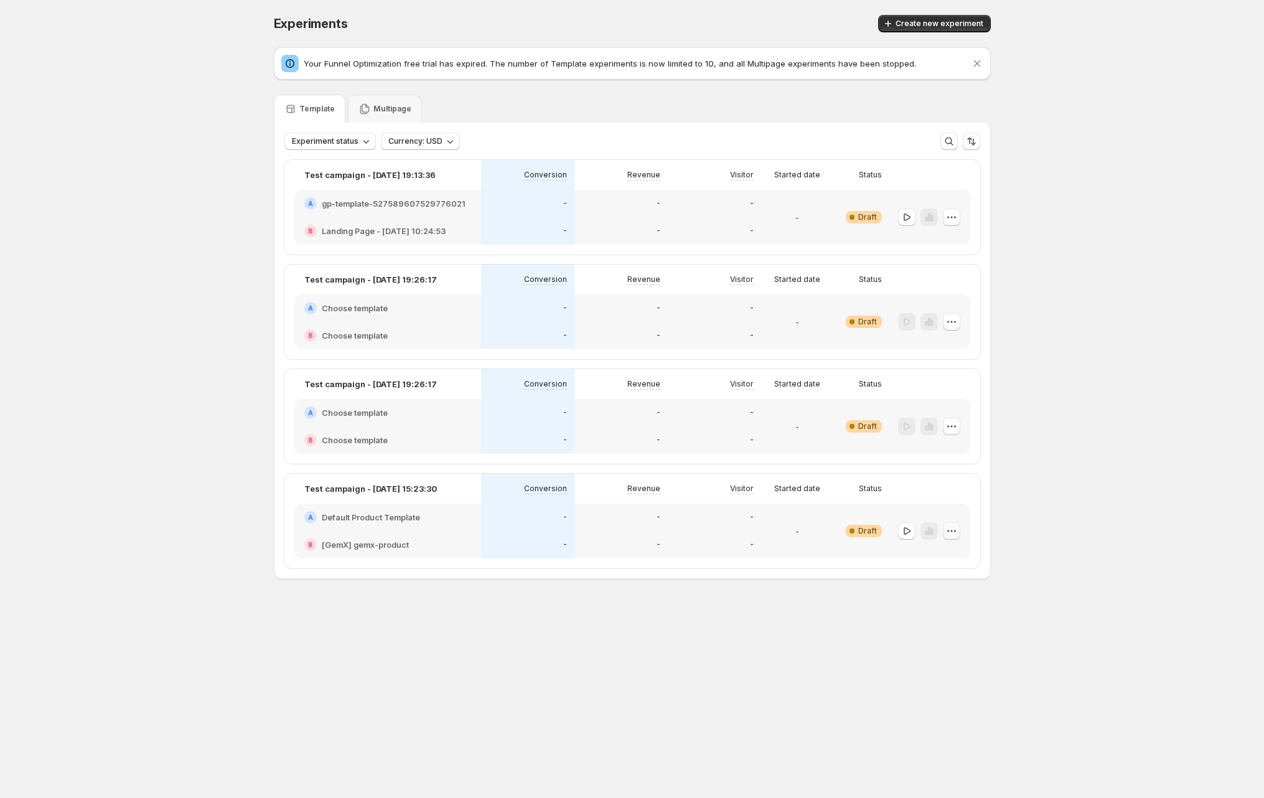
click at [953, 530] on icon "button" at bounding box center [951, 531] width 12 height 12
click at [948, 616] on span "Delete" at bounding box center [941, 621] width 25 height 10
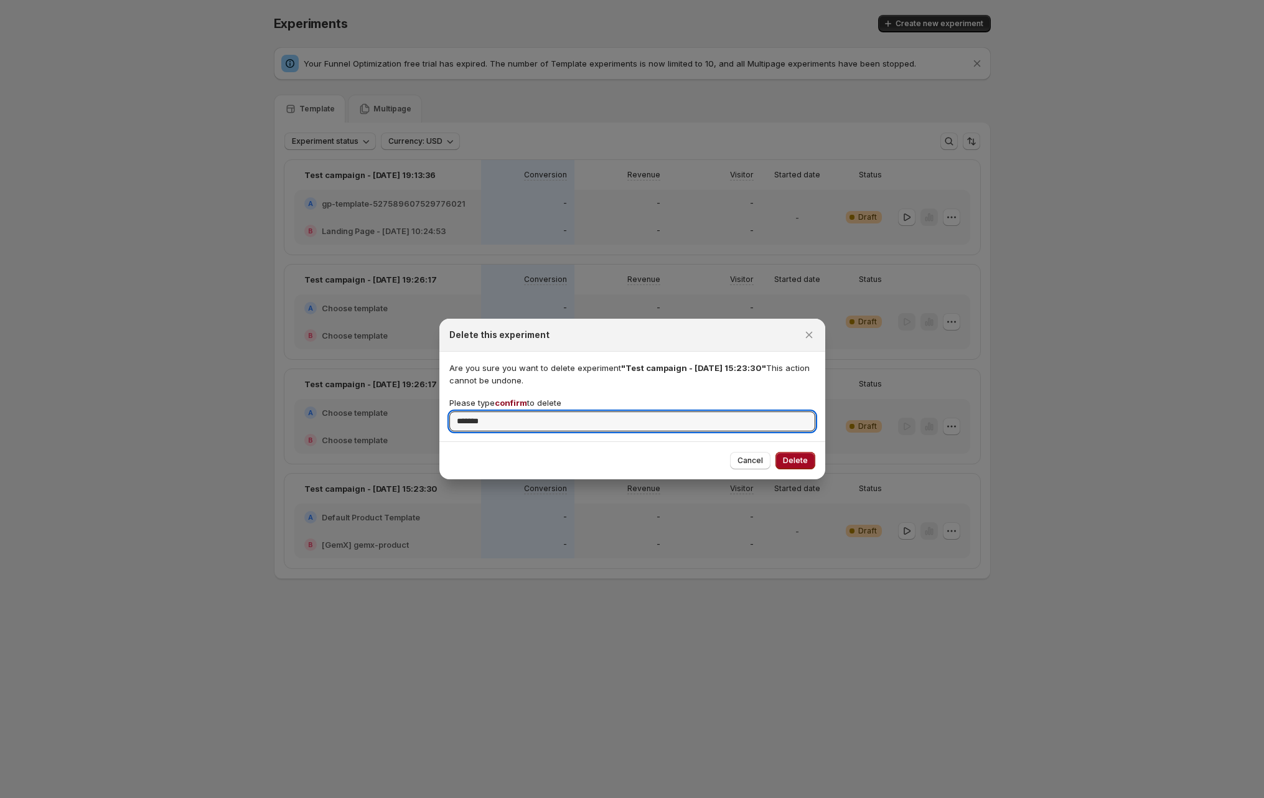
type input "*******"
click at [789, 457] on span "Delete" at bounding box center [795, 461] width 25 height 10
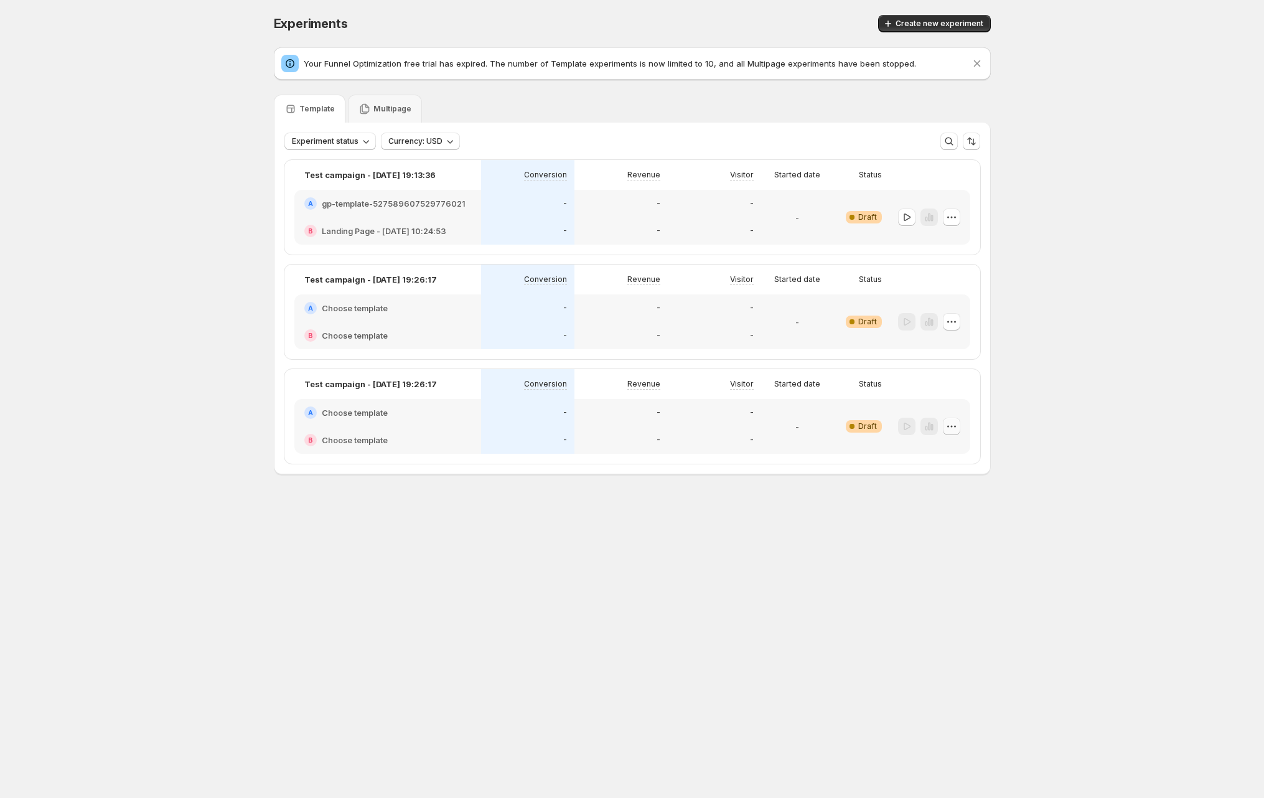
click at [952, 419] on button "button" at bounding box center [951, 426] width 17 height 17
click at [950, 510] on span "Delete" at bounding box center [959, 516] width 60 height 12
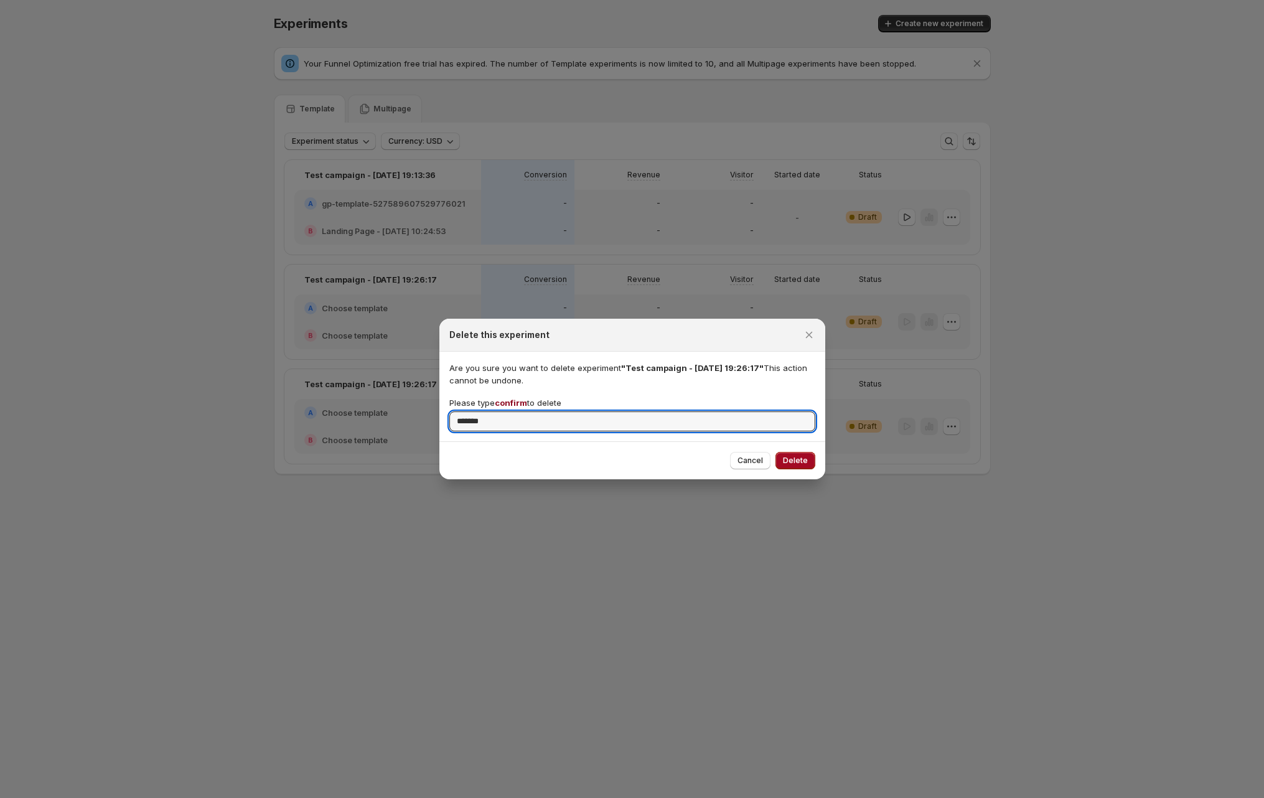
type input "*******"
click at [805, 457] on span "Delete" at bounding box center [795, 461] width 25 height 10
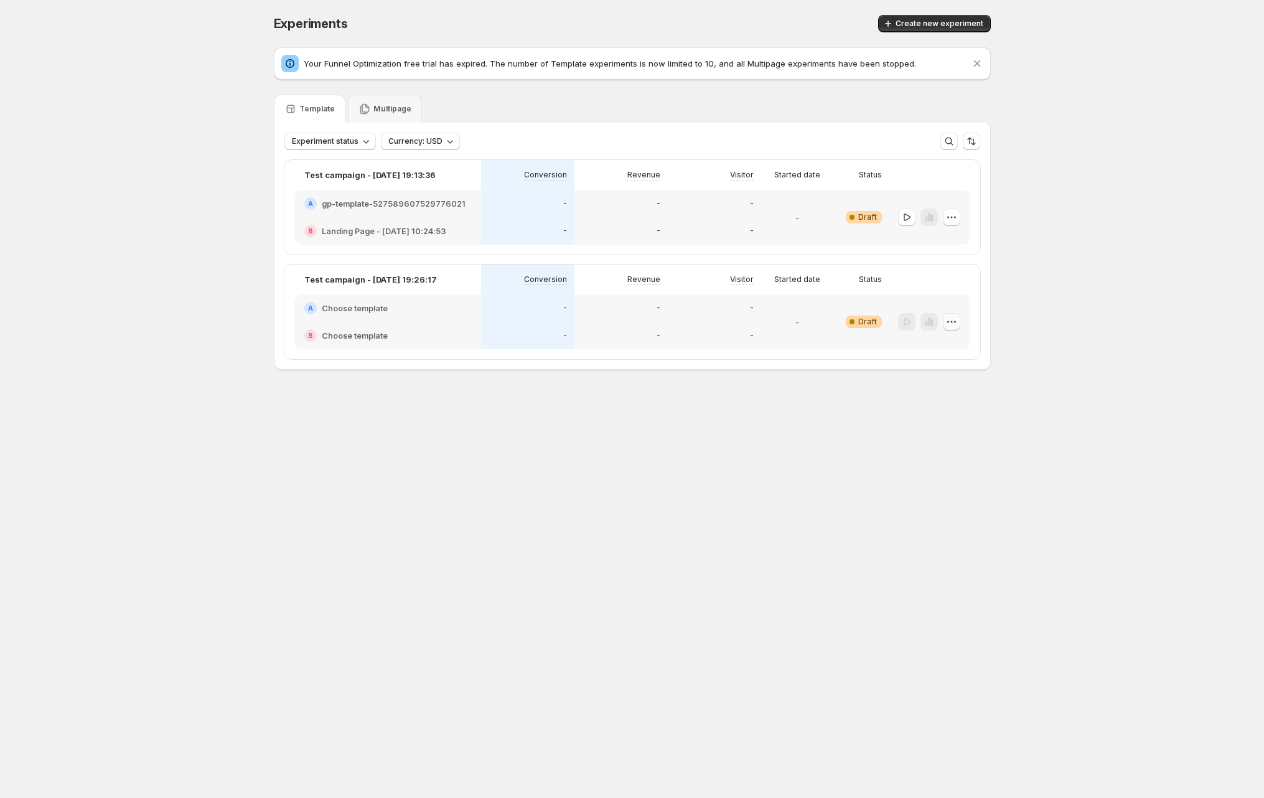
click at [951, 319] on icon "button" at bounding box center [951, 322] width 12 height 12
click at [939, 406] on span "Delete" at bounding box center [959, 411] width 60 height 12
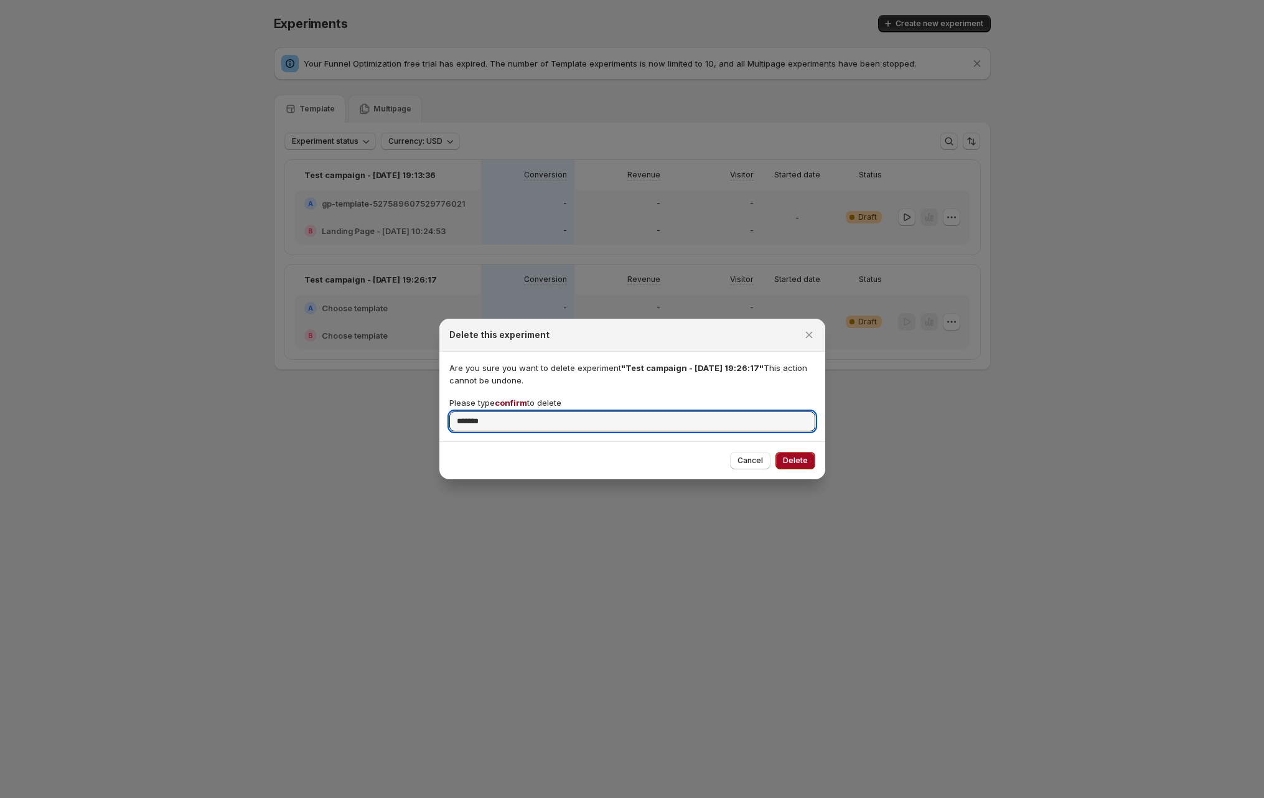
type input "*******"
click at [805, 452] on button "Delete" at bounding box center [795, 460] width 40 height 17
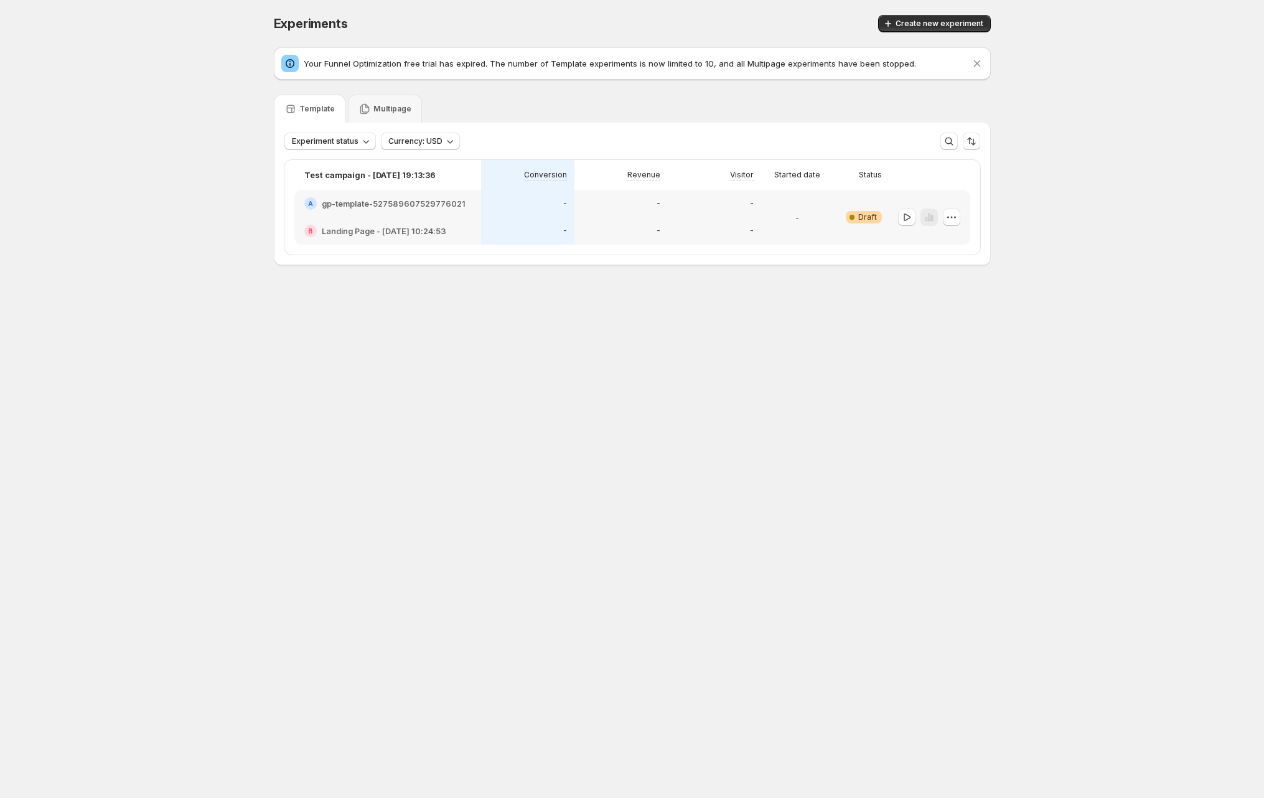
click at [500, 62] on p "Your Funnel Optimization free trial has expired. The number of Template experim…" at bounding box center [637, 63] width 667 height 12
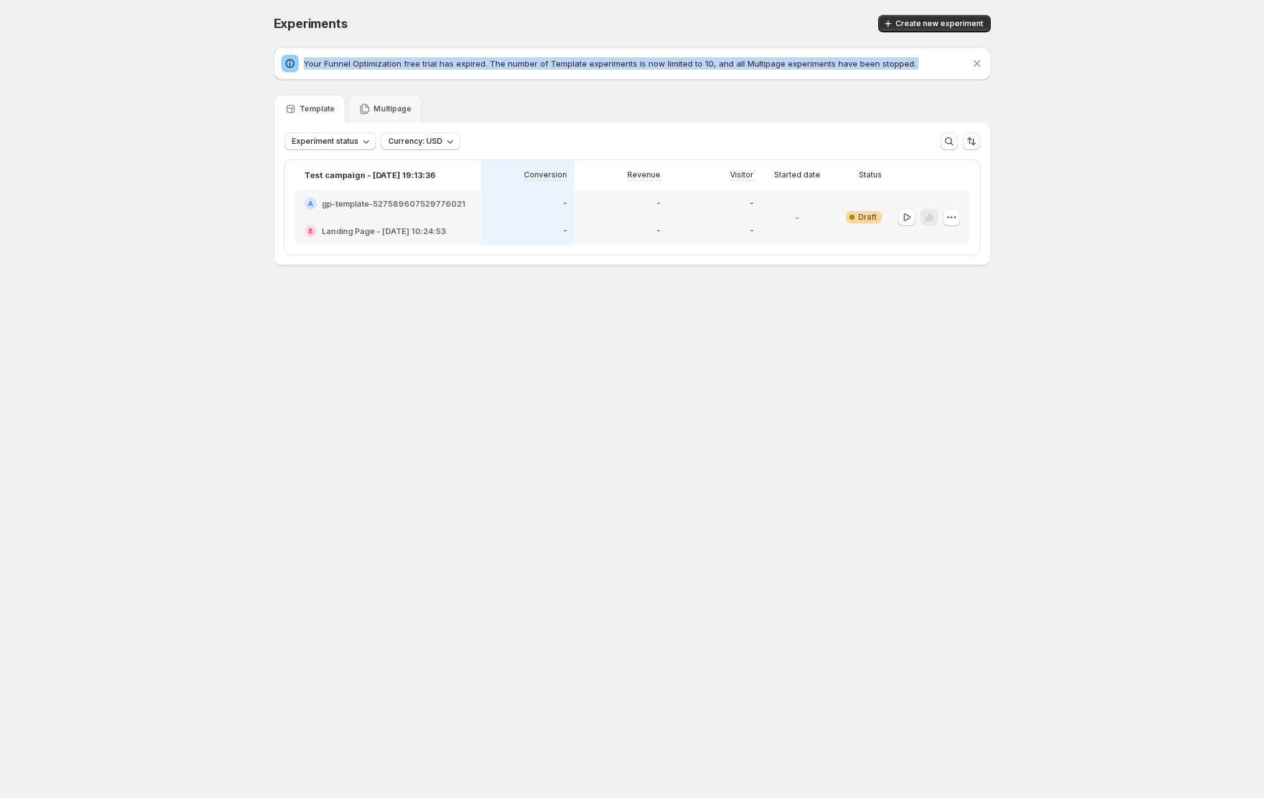
click at [500, 62] on p "Your Funnel Optimization free trial has expired. The number of Template experim…" at bounding box center [637, 63] width 667 height 12
click at [492, 40] on div at bounding box center [492, 40] width 0 height 0
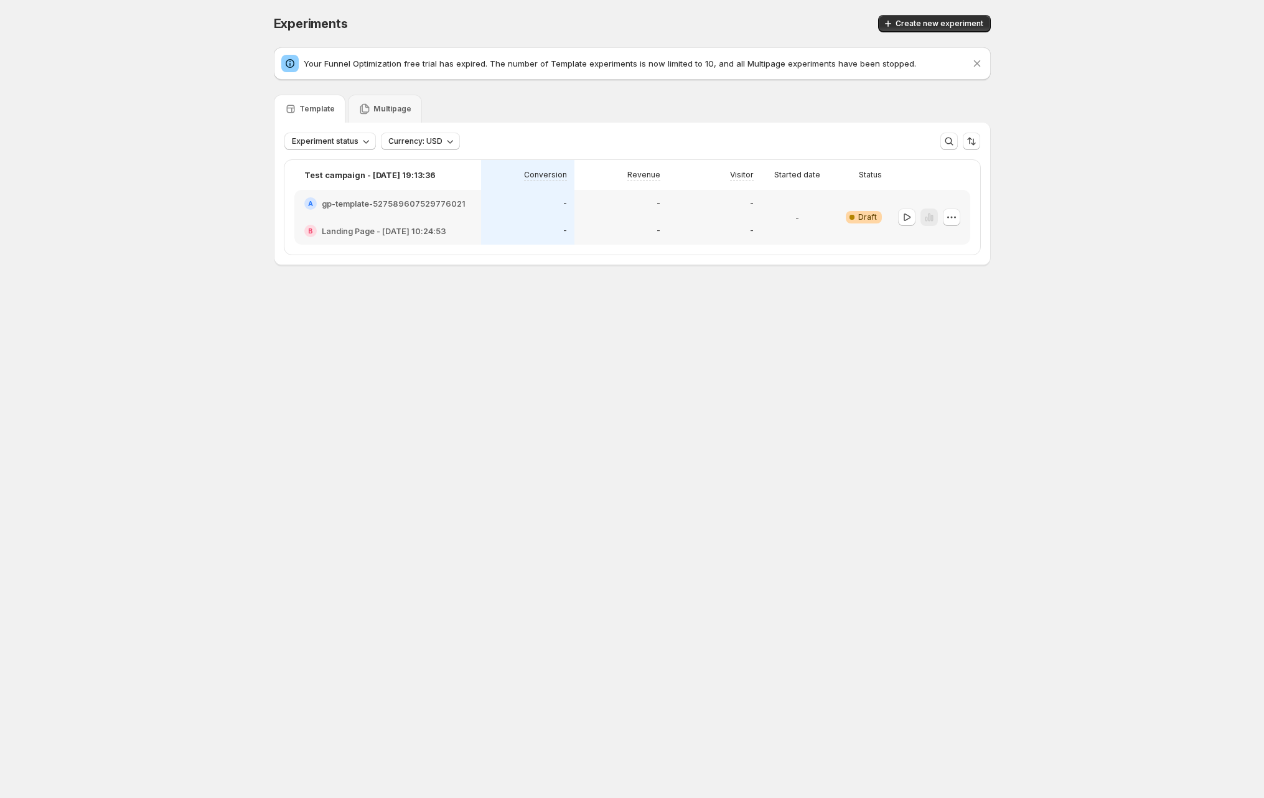
click at [612, 101] on div "Template Multipage" at bounding box center [632, 109] width 717 height 28
click at [958, 215] on button "button" at bounding box center [951, 216] width 17 height 17
click at [394, 111] on p "Multipage" at bounding box center [392, 109] width 38 height 10
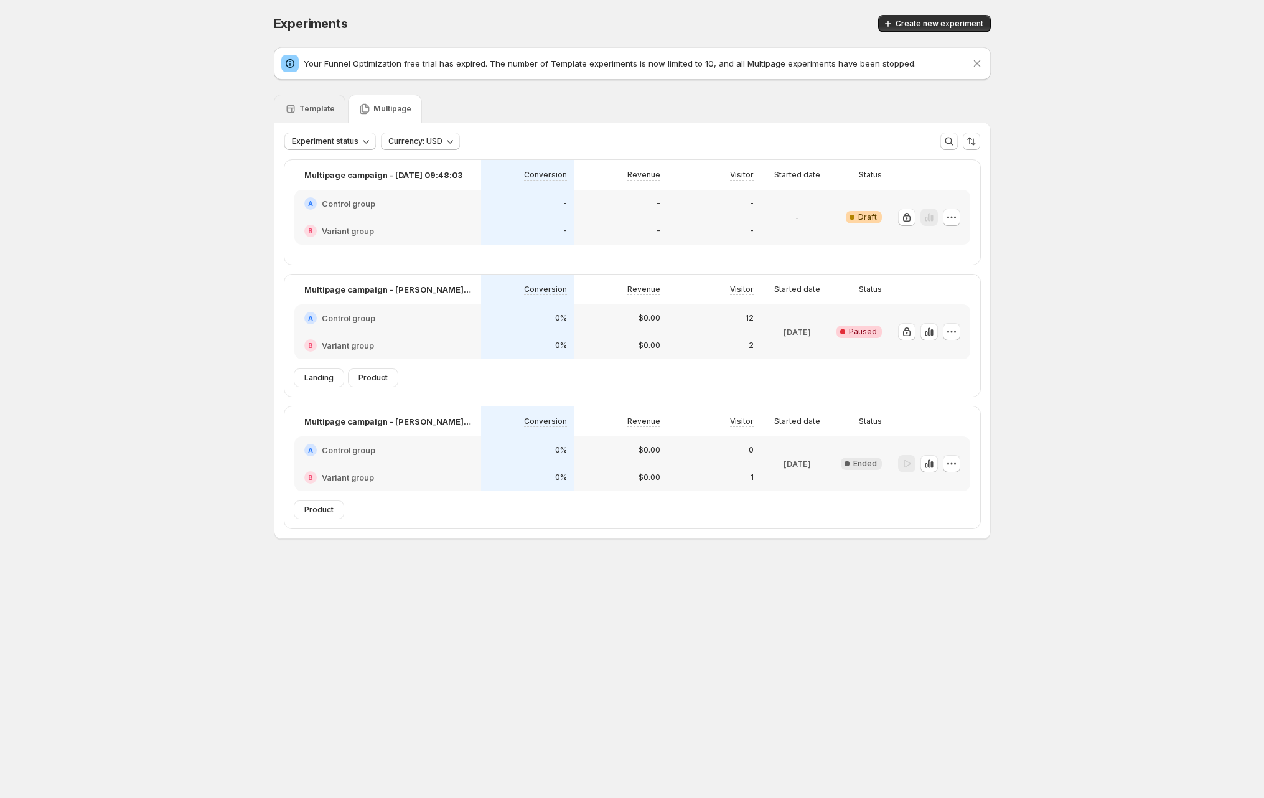
click at [324, 109] on p "Template" at bounding box center [316, 109] width 35 height 10
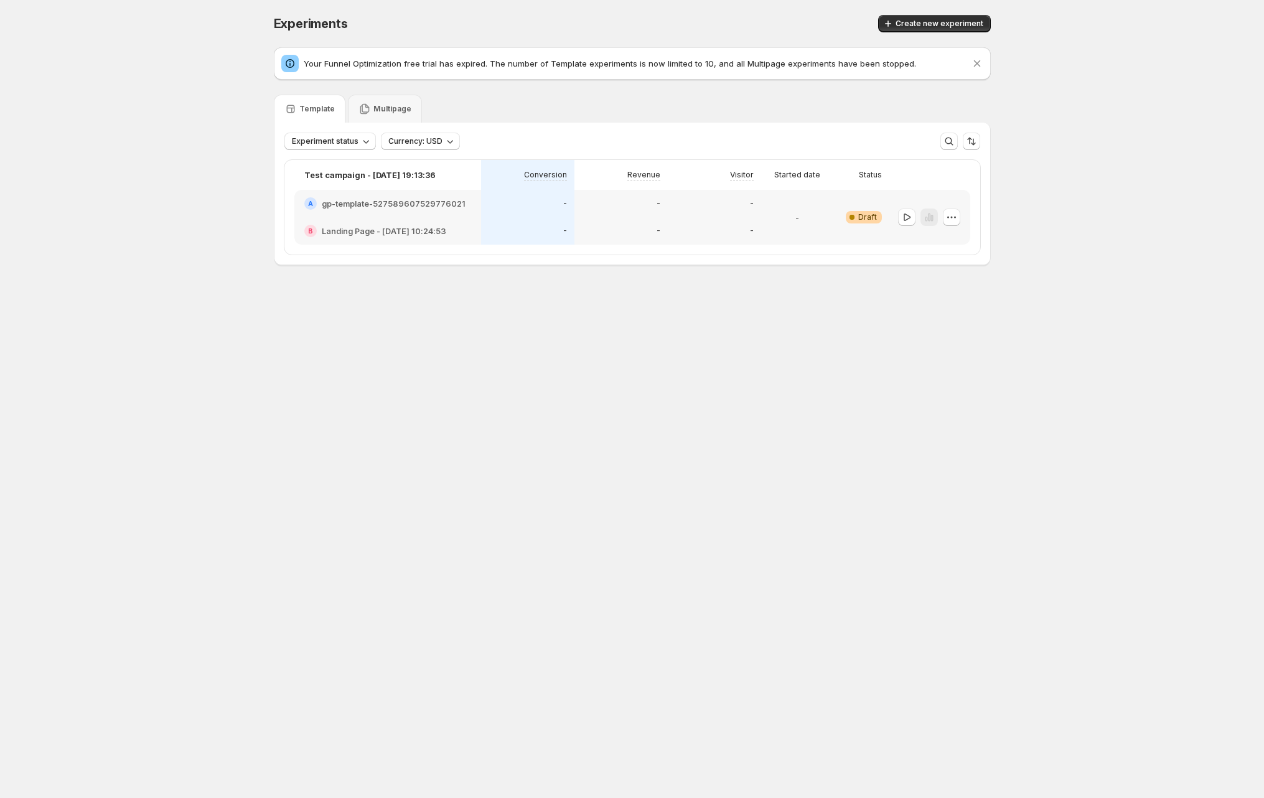
click at [324, 57] on p "Your Funnel Optimization free trial has expired. The number of Template experim…" at bounding box center [637, 63] width 667 height 12
click at [316, 41] on div at bounding box center [316, 41] width 0 height 0
click at [307, 60] on p "Your Funnel Optimization free trial has expired. The number of Template experim…" at bounding box center [637, 63] width 667 height 12
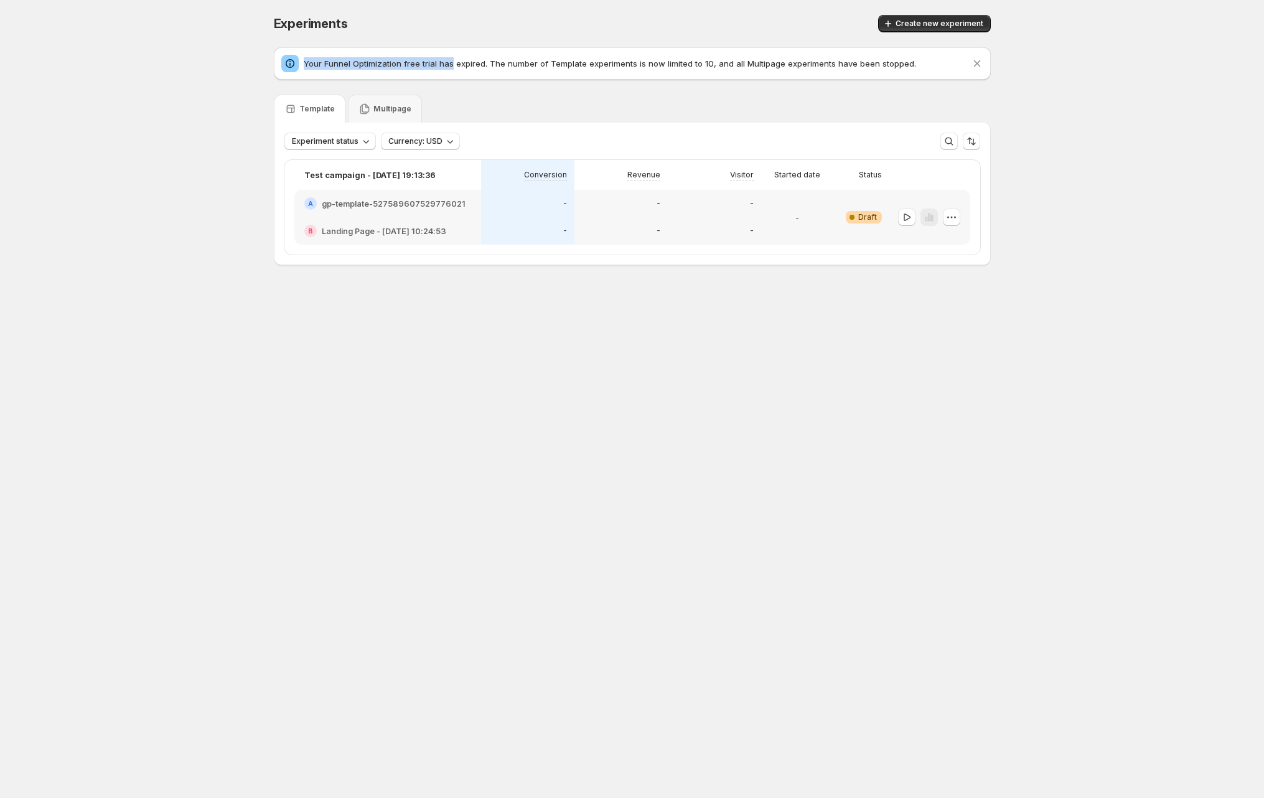
drag, startPoint x: 436, startPoint y: 59, endPoint x: 462, endPoint y: 60, distance: 26.8
click at [437, 59] on p "Your Funnel Optimization free trial has expired. The number of Template experim…" at bounding box center [637, 63] width 667 height 12
click at [474, 62] on p "Your Funnel Optimization free trial has expired. The number of Template experim…" at bounding box center [637, 63] width 667 height 12
copy p "Your Funnel Optimization free trial has expired"
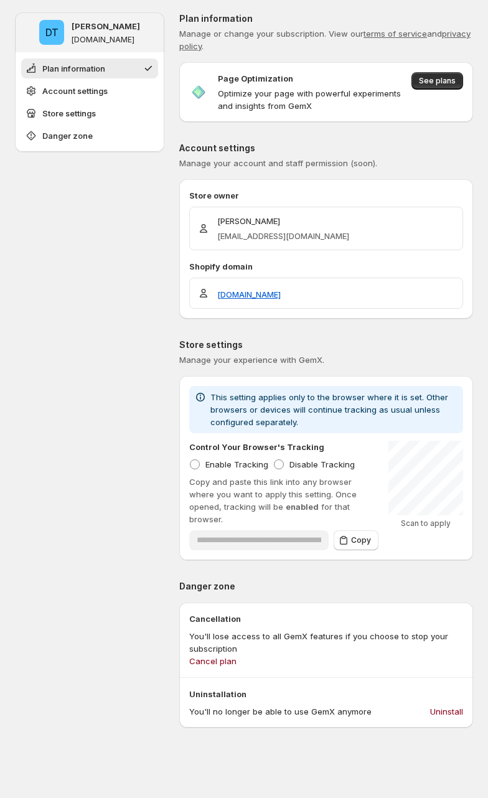
click at [435, 91] on span "See plans" at bounding box center [437, 92] width 52 height 40
click at [439, 83] on span "See plans" at bounding box center [437, 81] width 37 height 10
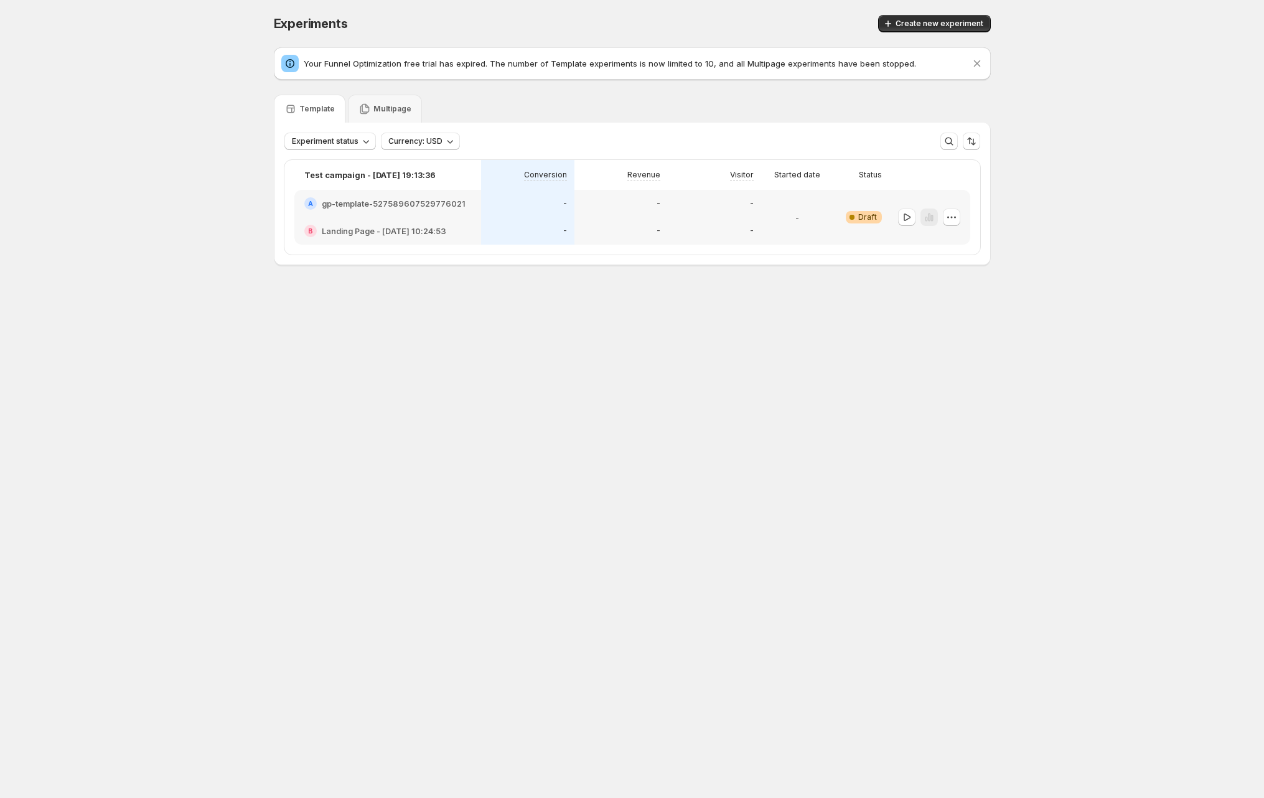
click at [494, 257] on div "Test campaign - Aug 29, 19:13:36 Conversion Revenue Visitor Started date Status…" at bounding box center [632, 207] width 716 height 115
click at [494, 213] on button "button" at bounding box center [951, 216] width 17 height 17
click at [494, 306] on span "Delete" at bounding box center [941, 307] width 25 height 10
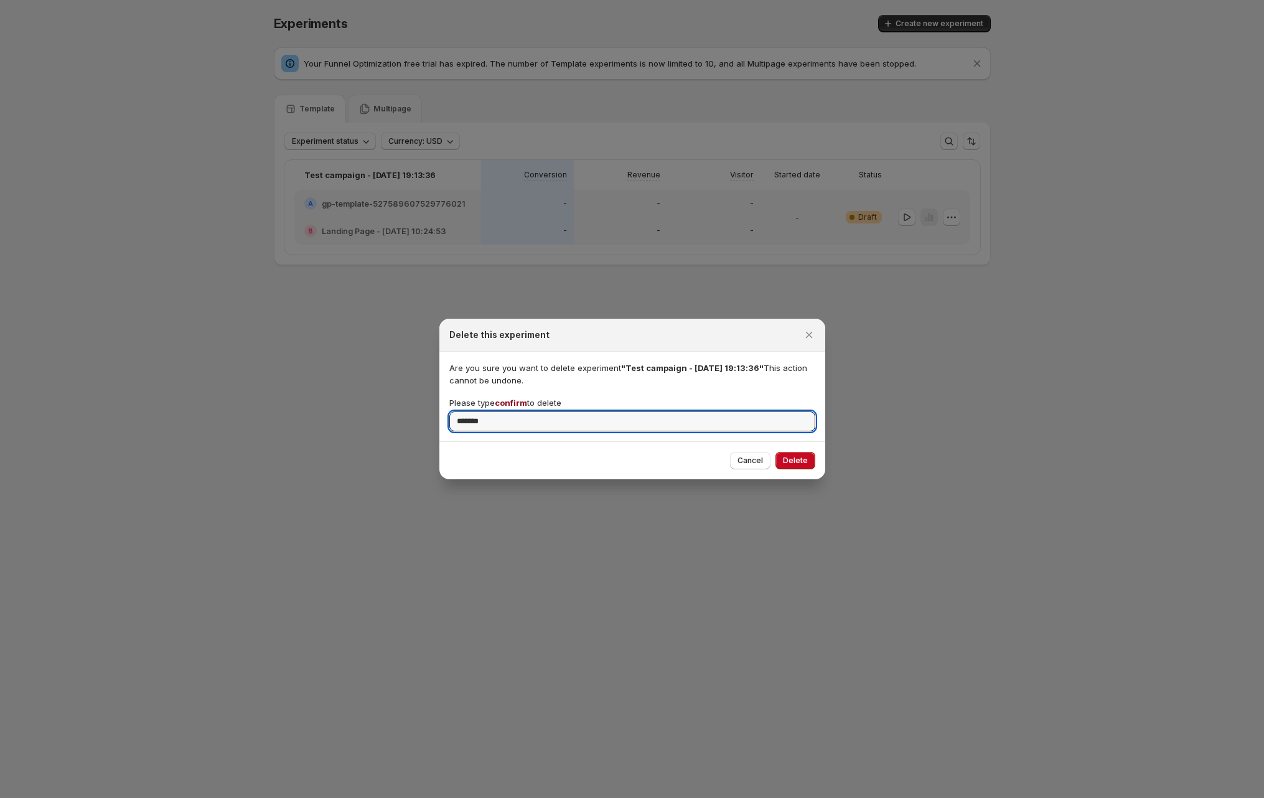
type input "*******"
click at [494, 459] on span "Delete" at bounding box center [795, 461] width 25 height 10
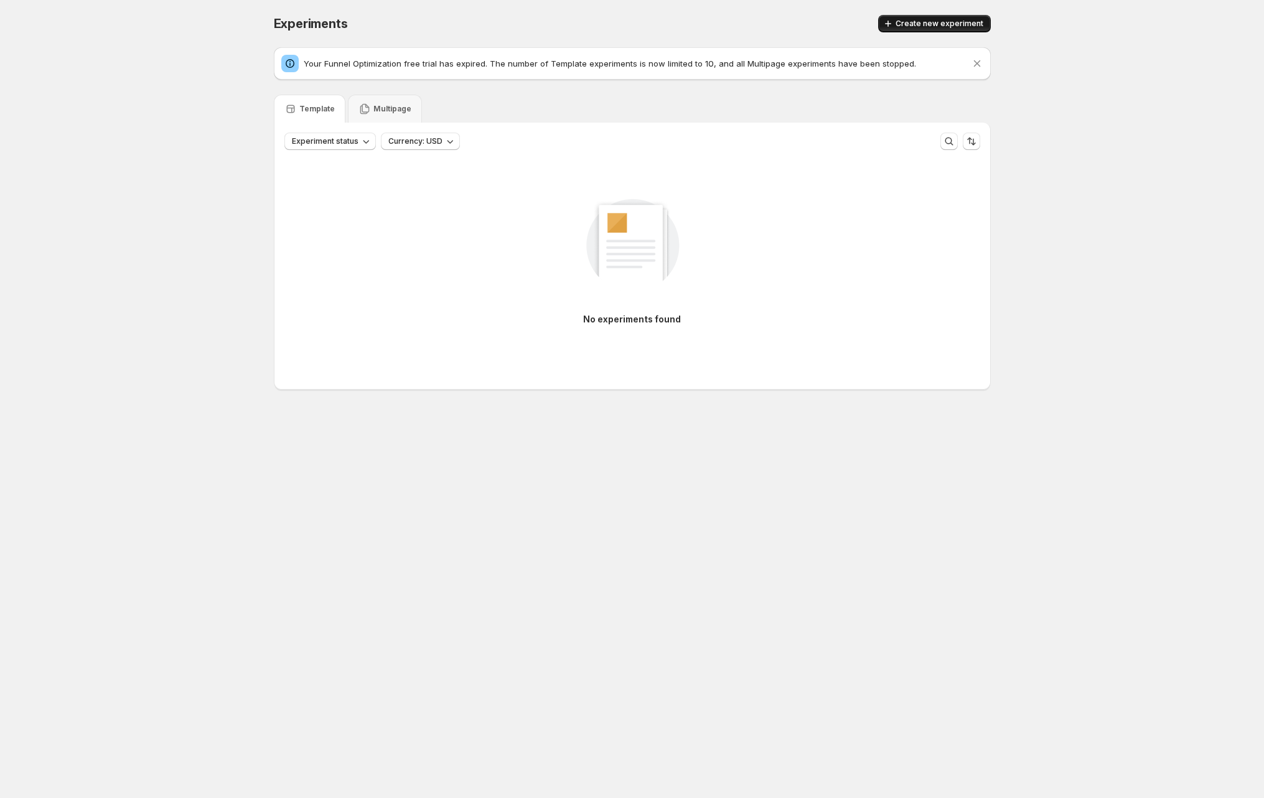
click at [494, 27] on span "Create new experiment" at bounding box center [940, 24] width 88 height 10
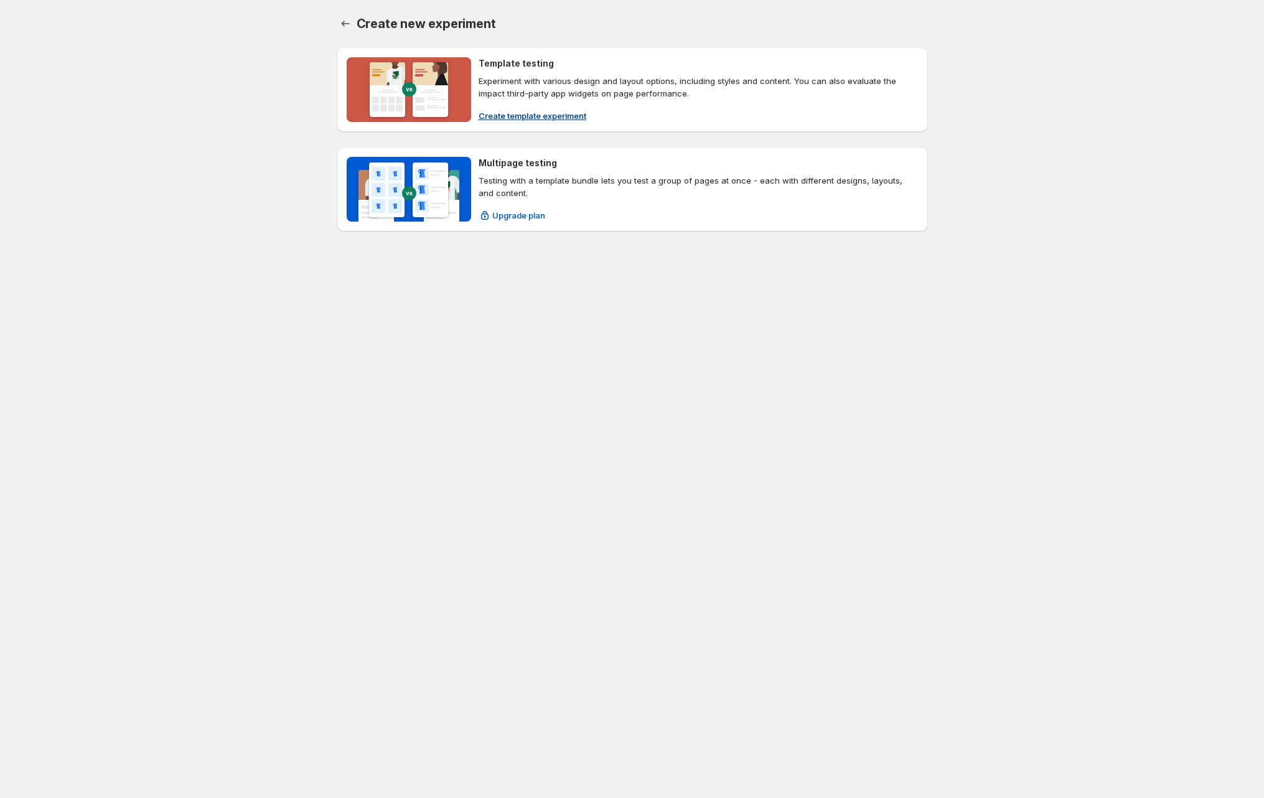
click at [494, 99] on p "Experiment with various design and layout options, including styles and content…" at bounding box center [698, 87] width 439 height 25
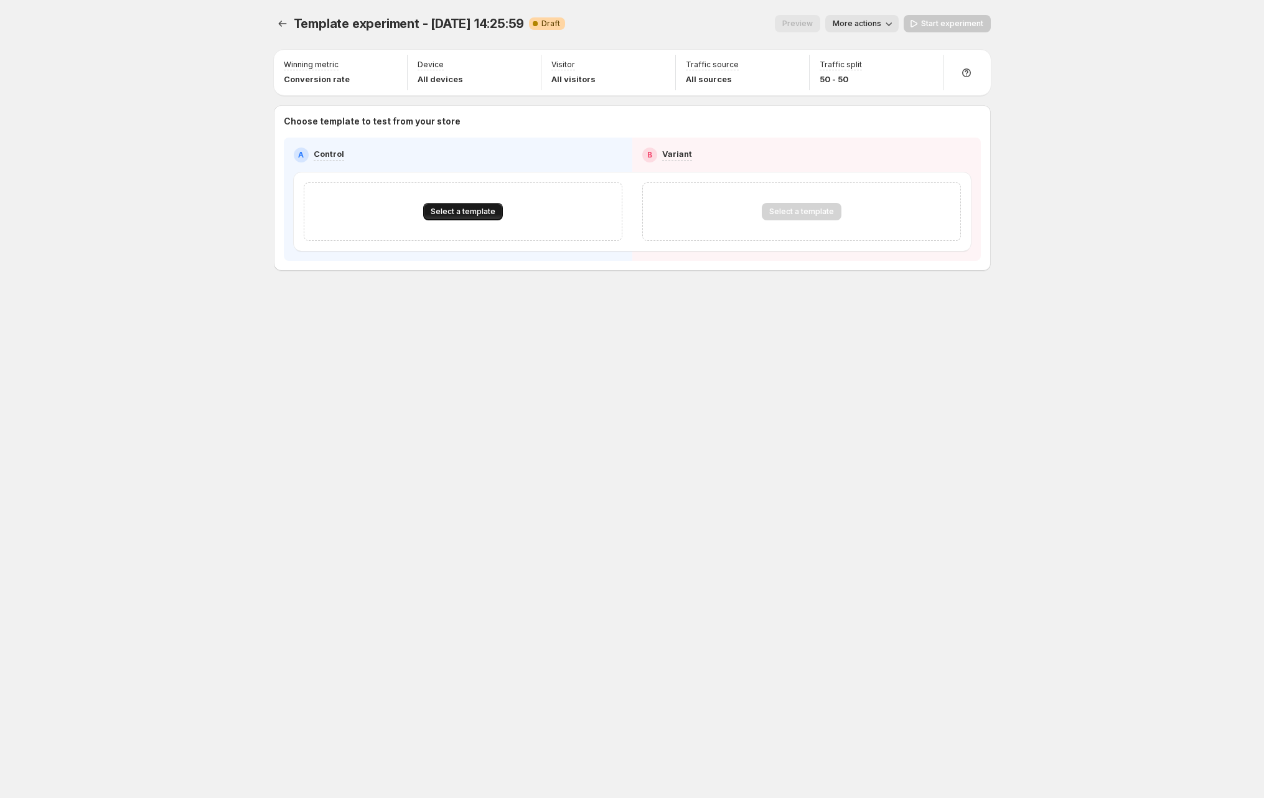
click at [485, 206] on button "Select a template" at bounding box center [463, 211] width 80 height 17
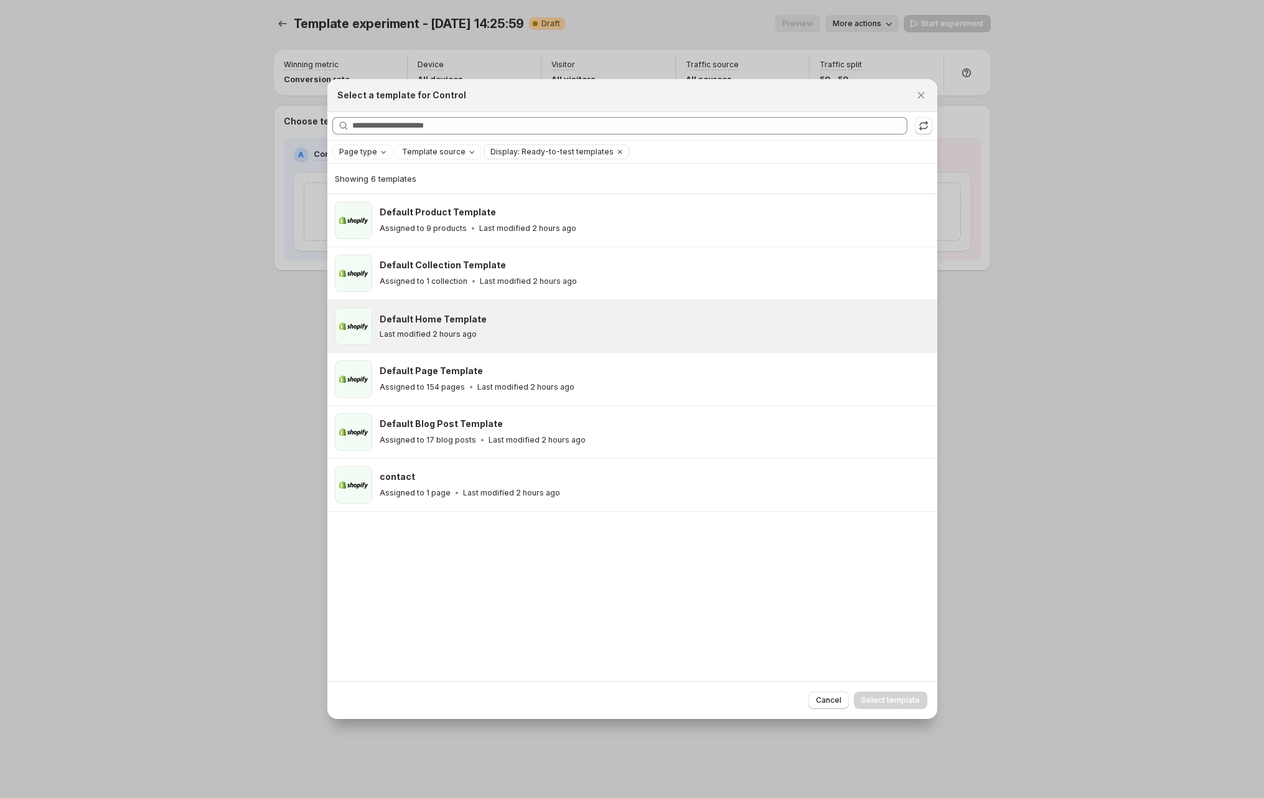
click at [461, 334] on p "Last modified 2 hours ago" at bounding box center [428, 334] width 97 height 10
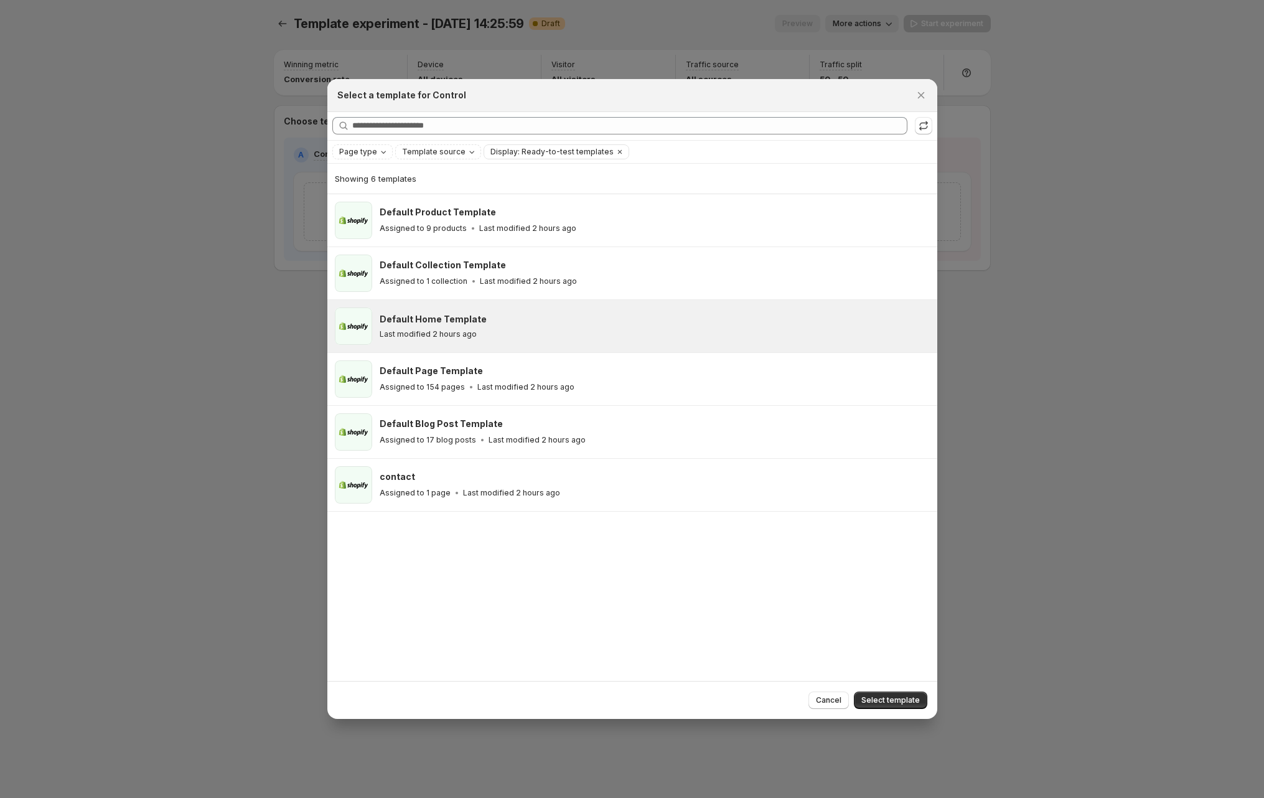
click at [494, 691] on div "Cancel Select template" at bounding box center [632, 700] width 610 height 38
click at [494, 696] on span "Select template" at bounding box center [890, 700] width 59 height 10
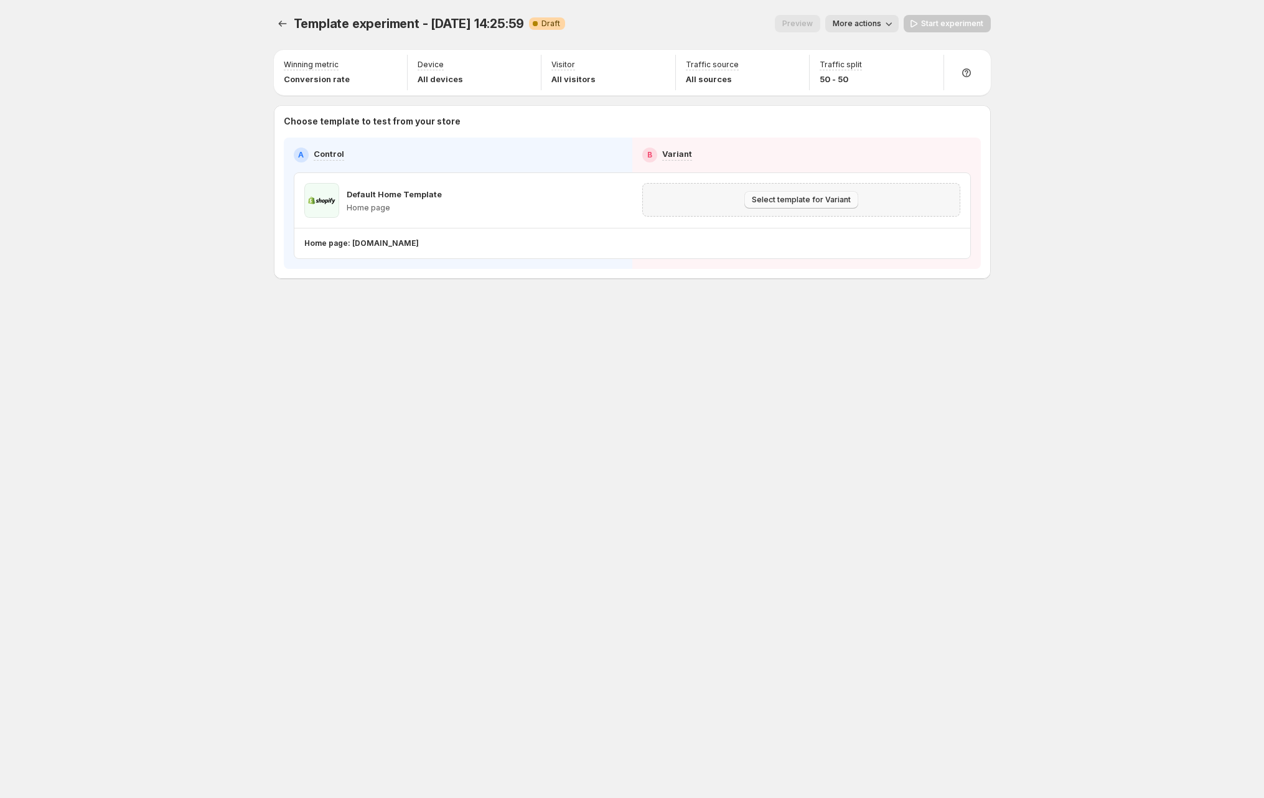
click at [494, 199] on span "Select template for Variant" at bounding box center [801, 200] width 99 height 10
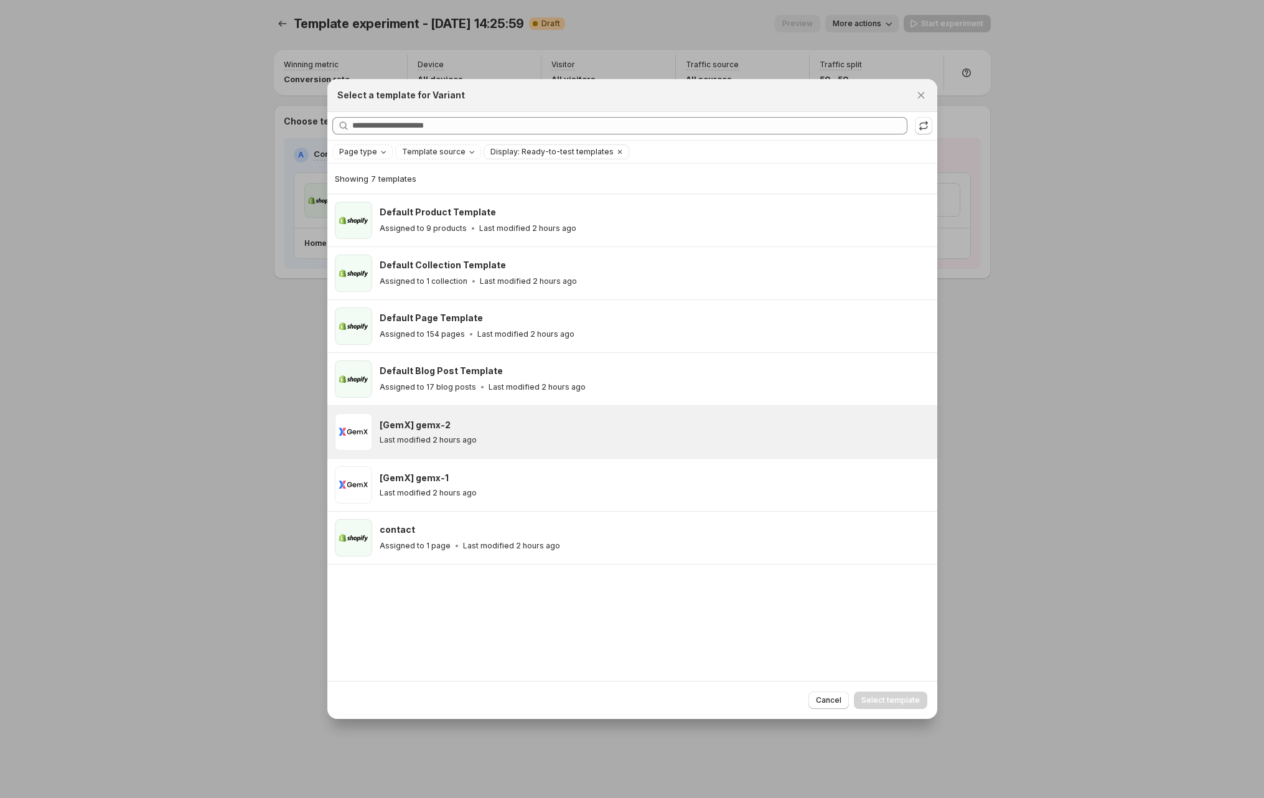
click at [494, 438] on div "Last modified 2 hours ago" at bounding box center [653, 440] width 546 height 10
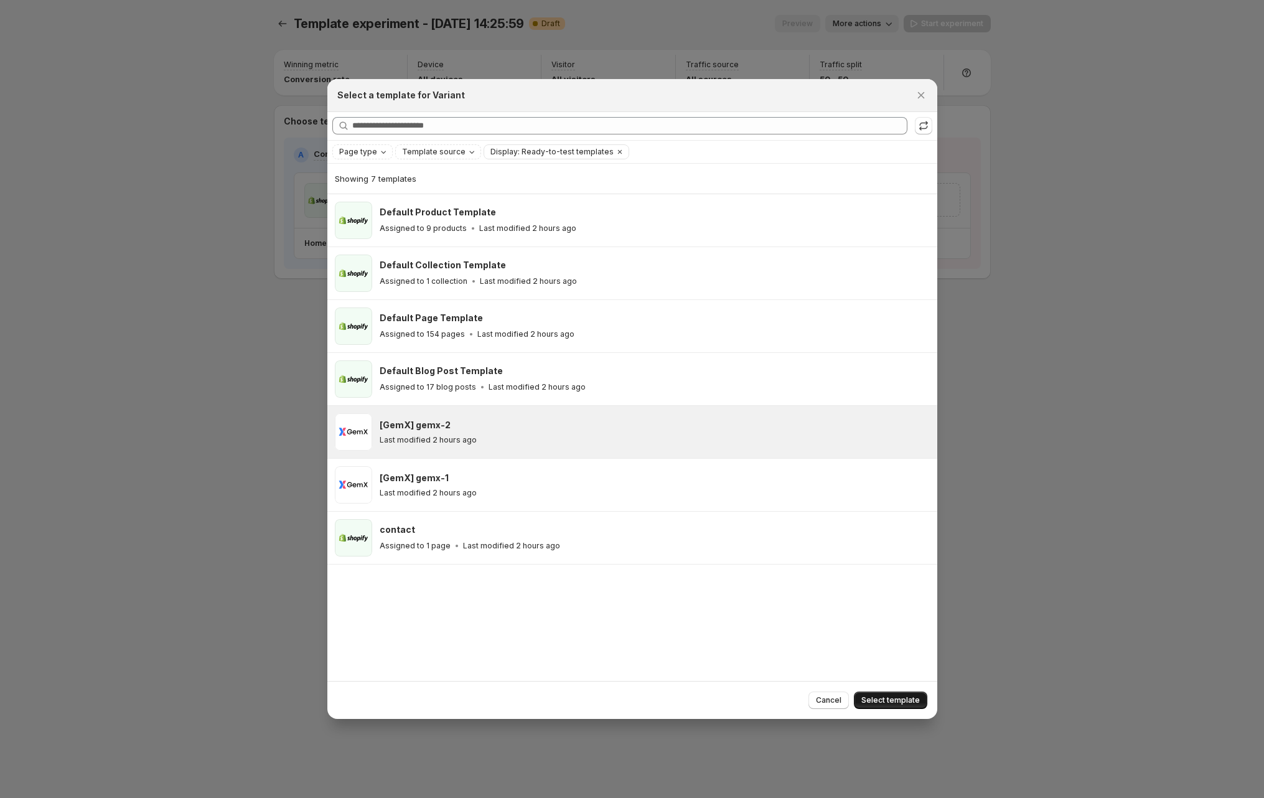
click at [494, 701] on span "Select template" at bounding box center [890, 700] width 59 height 10
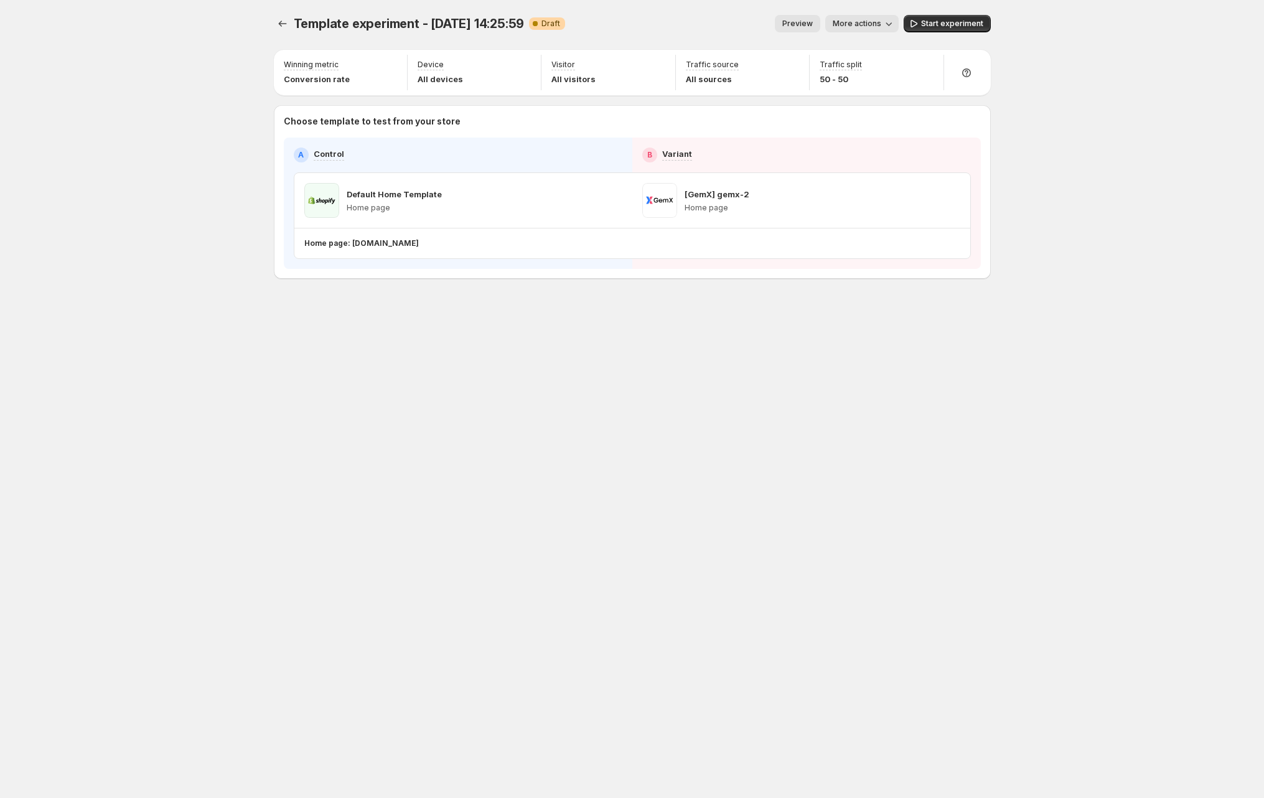
click at [494, 489] on div "Template experiment - Sep 12, 14:25:59. This page is ready Template experiment …" at bounding box center [632, 399] width 747 height 798
click at [494, 24] on icon "button" at bounding box center [913, 23] width 12 height 12
drag, startPoint x: 702, startPoint y: 18, endPoint x: 840, endPoint y: 26, distance: 138.4
click at [494, 18] on div "Preview More actions" at bounding box center [732, 23] width 321 height 17
click at [494, 19] on span "More actions" at bounding box center [851, 24] width 49 height 10
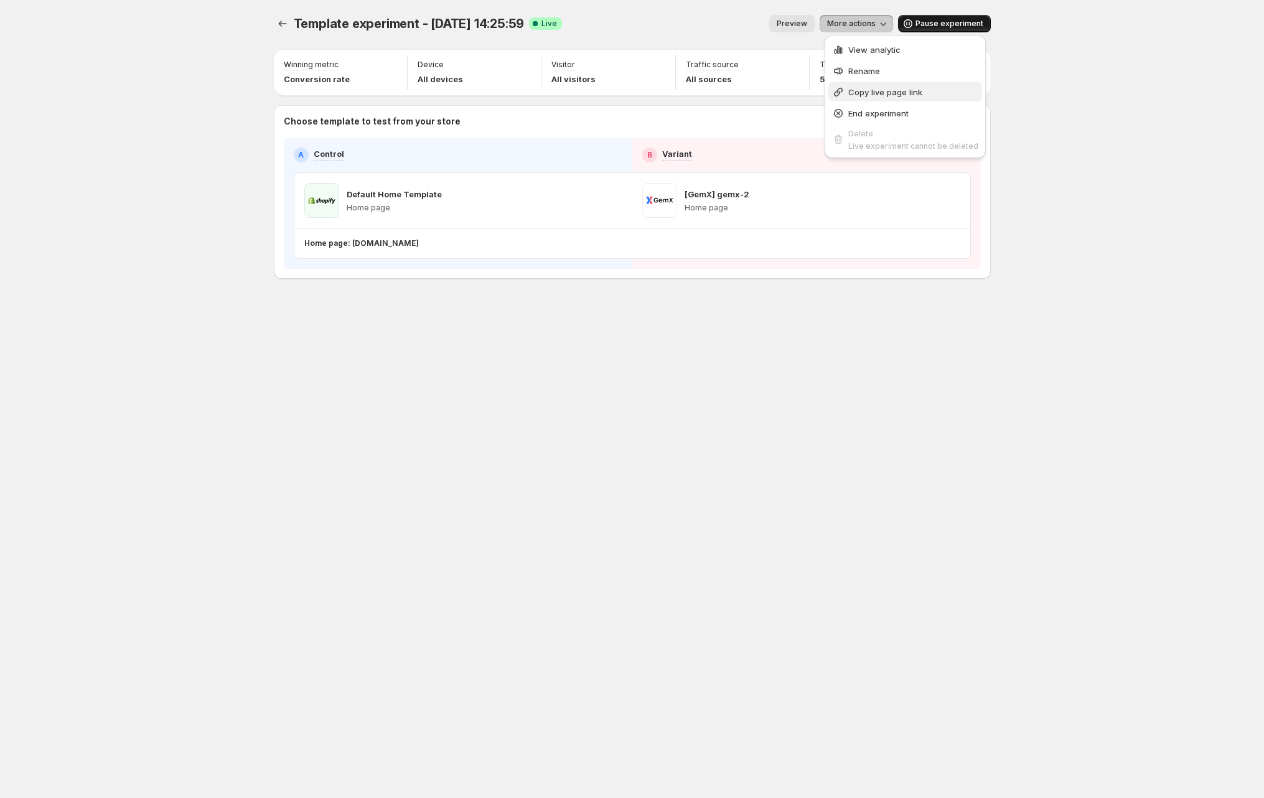
click at [494, 88] on span "Copy live page link" at bounding box center [885, 92] width 74 height 10
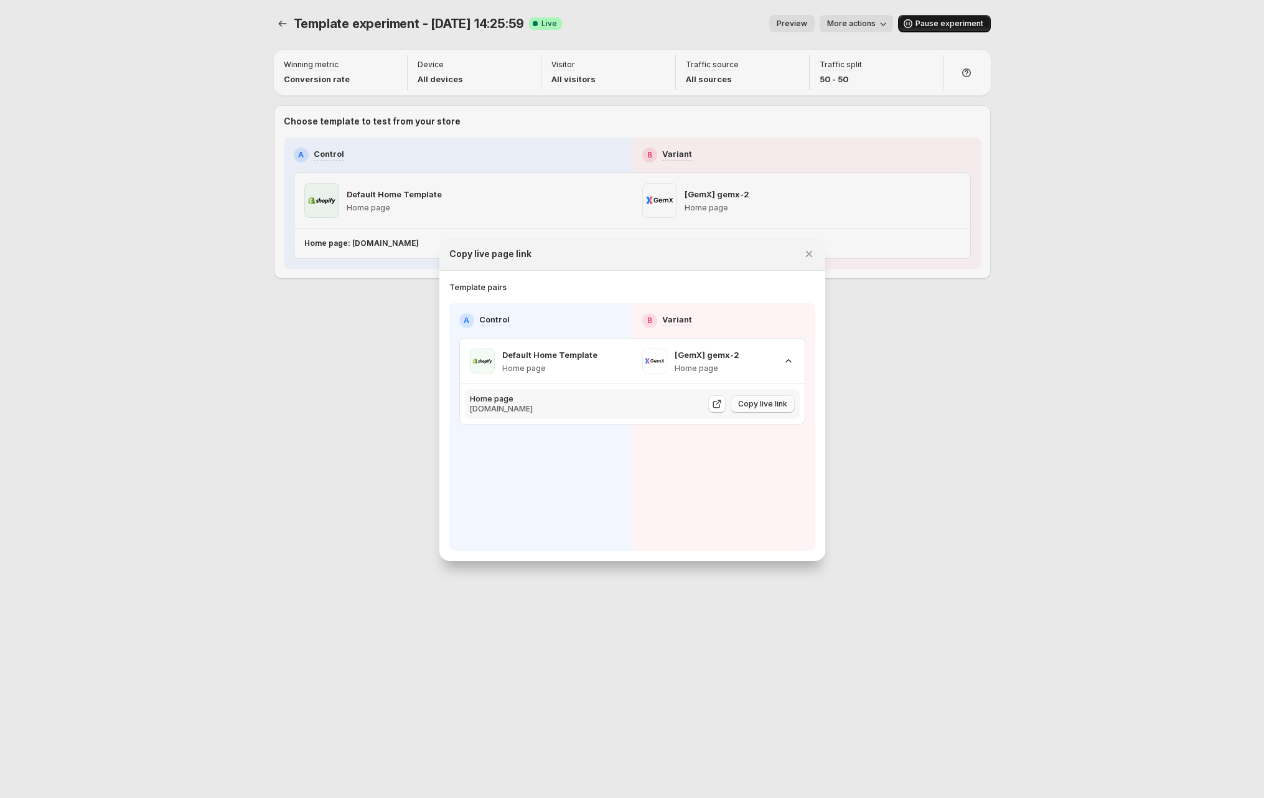
click at [494, 399] on span "Copy live link" at bounding box center [762, 404] width 49 height 10
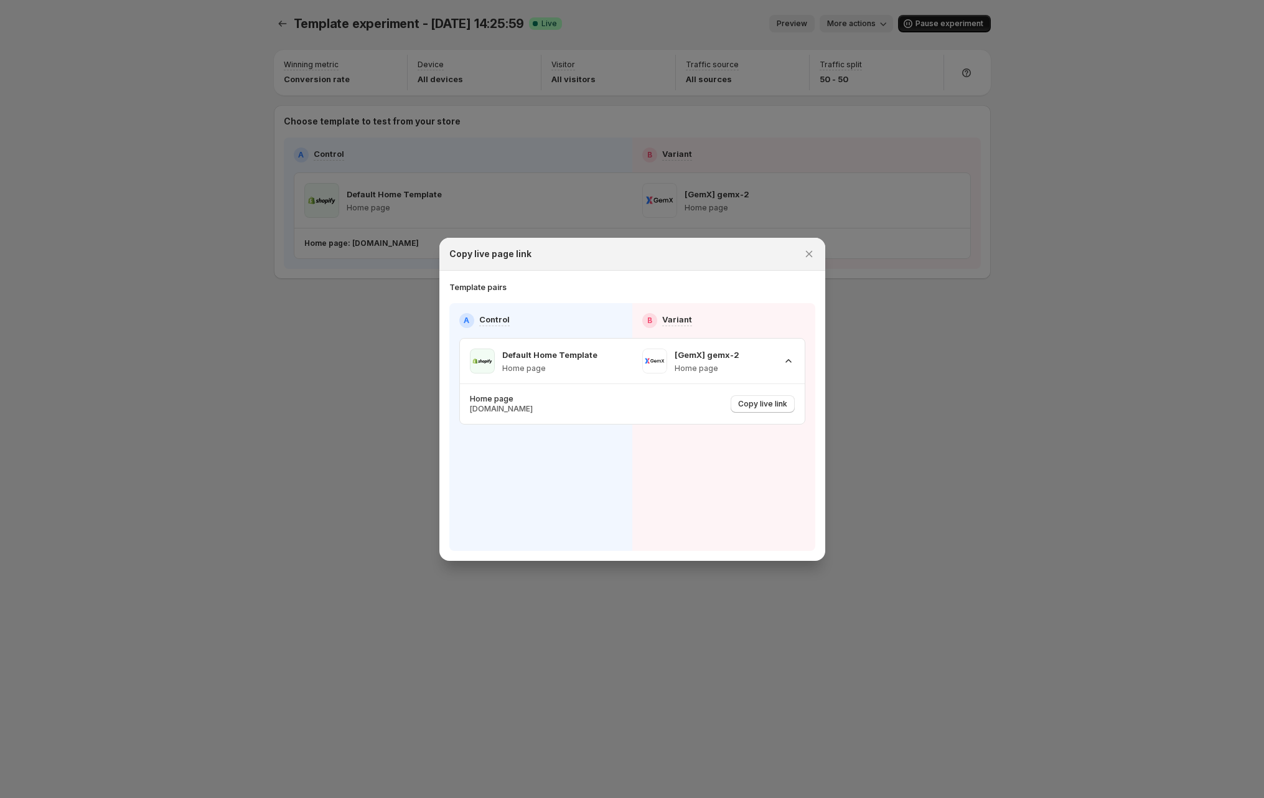
drag, startPoint x: 888, startPoint y: 401, endPoint x: 871, endPoint y: 397, distance: 17.2
click at [494, 401] on div at bounding box center [632, 399] width 1264 height 798
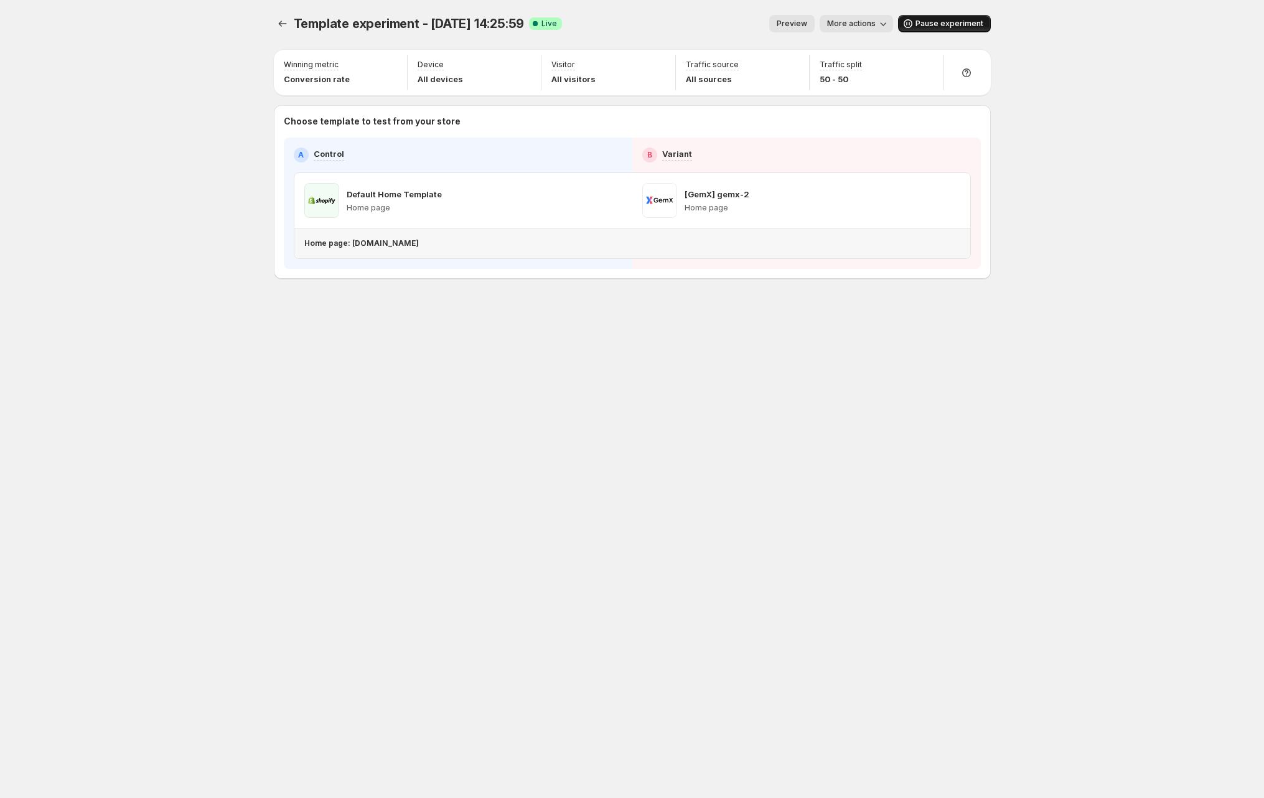
click at [398, 243] on p "Home page: dachai.myshopify.com" at bounding box center [361, 243] width 115 height 10
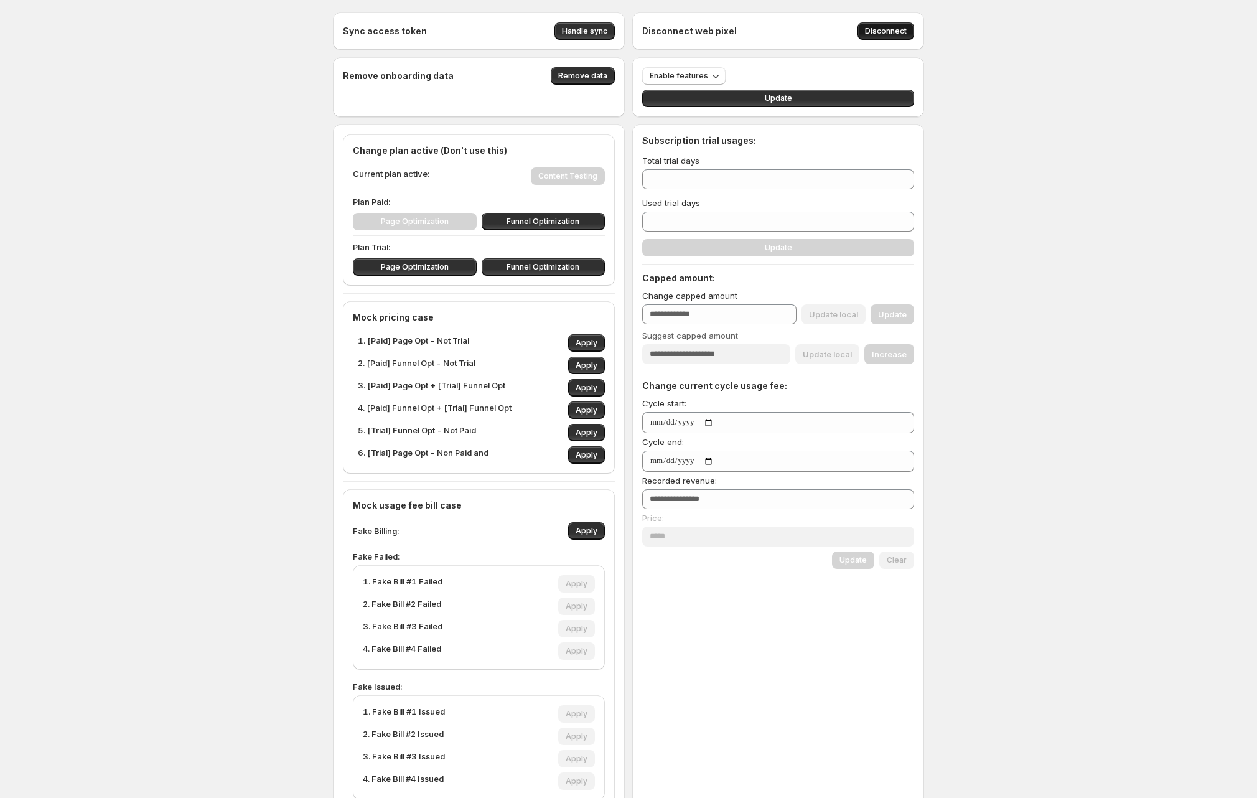
click at [890, 31] on span "Disconnect" at bounding box center [886, 31] width 42 height 10
